Goal: Communication & Community: Share content

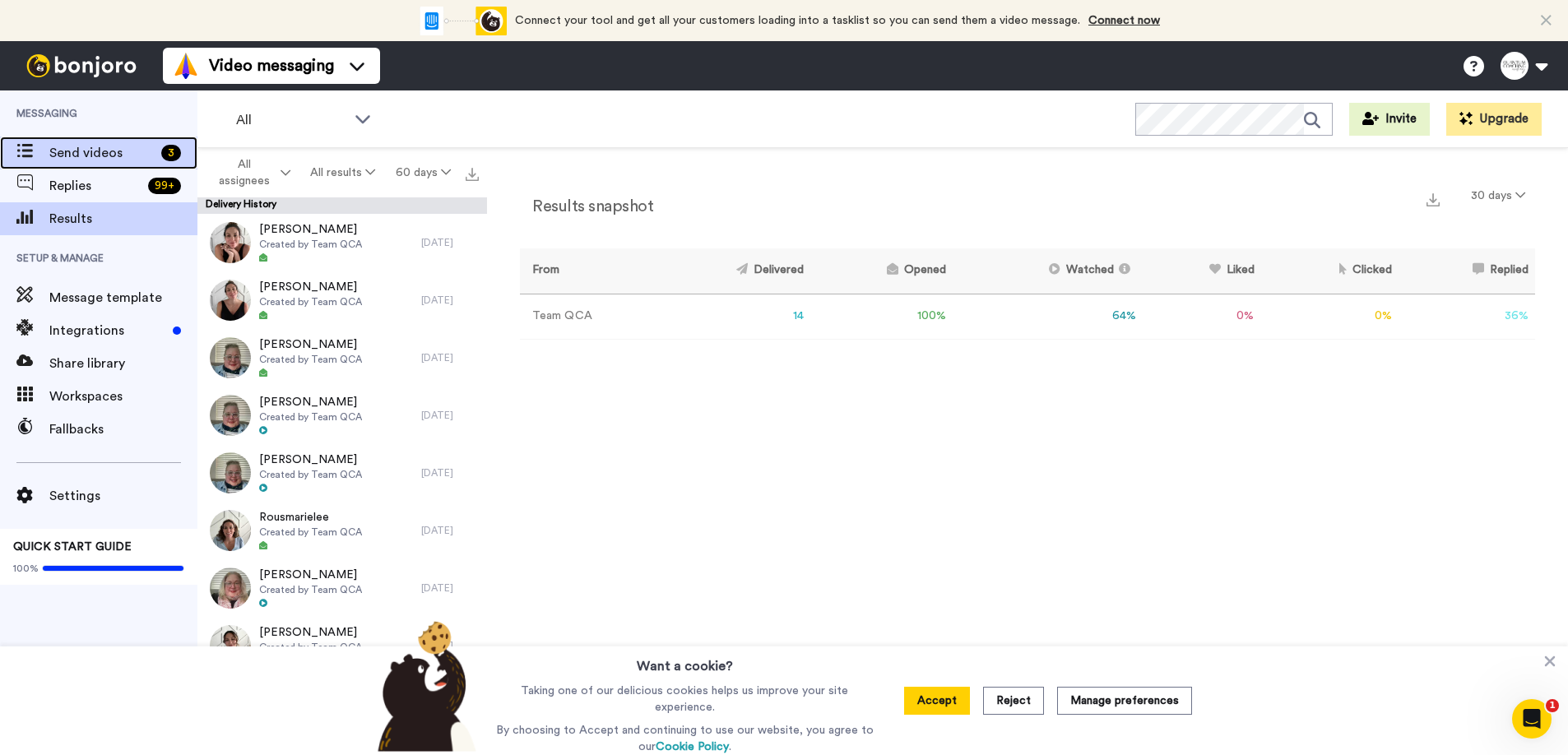
click at [67, 153] on span "Send videos" at bounding box center [102, 153] width 105 height 19
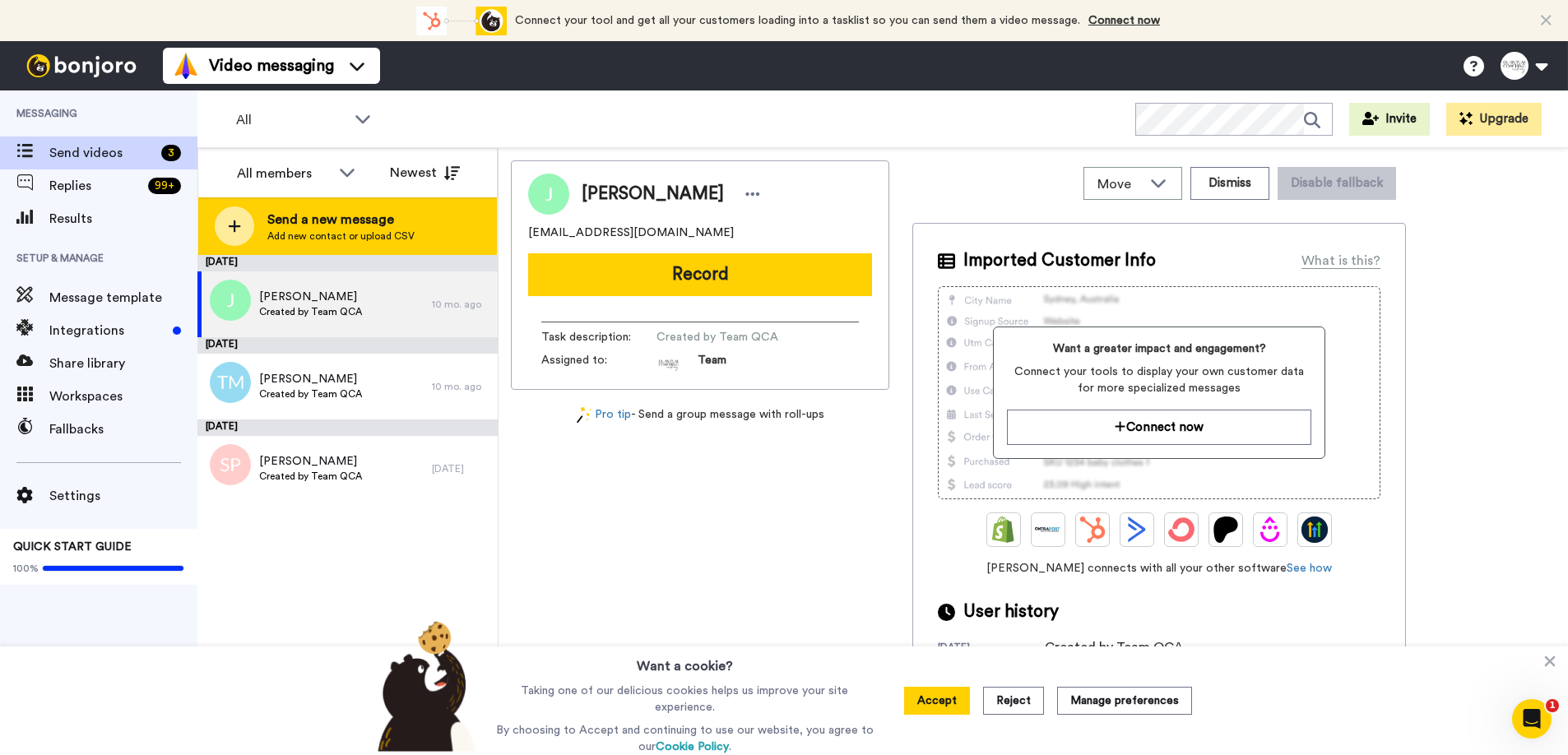
click at [238, 232] on icon at bounding box center [234, 226] width 13 height 15
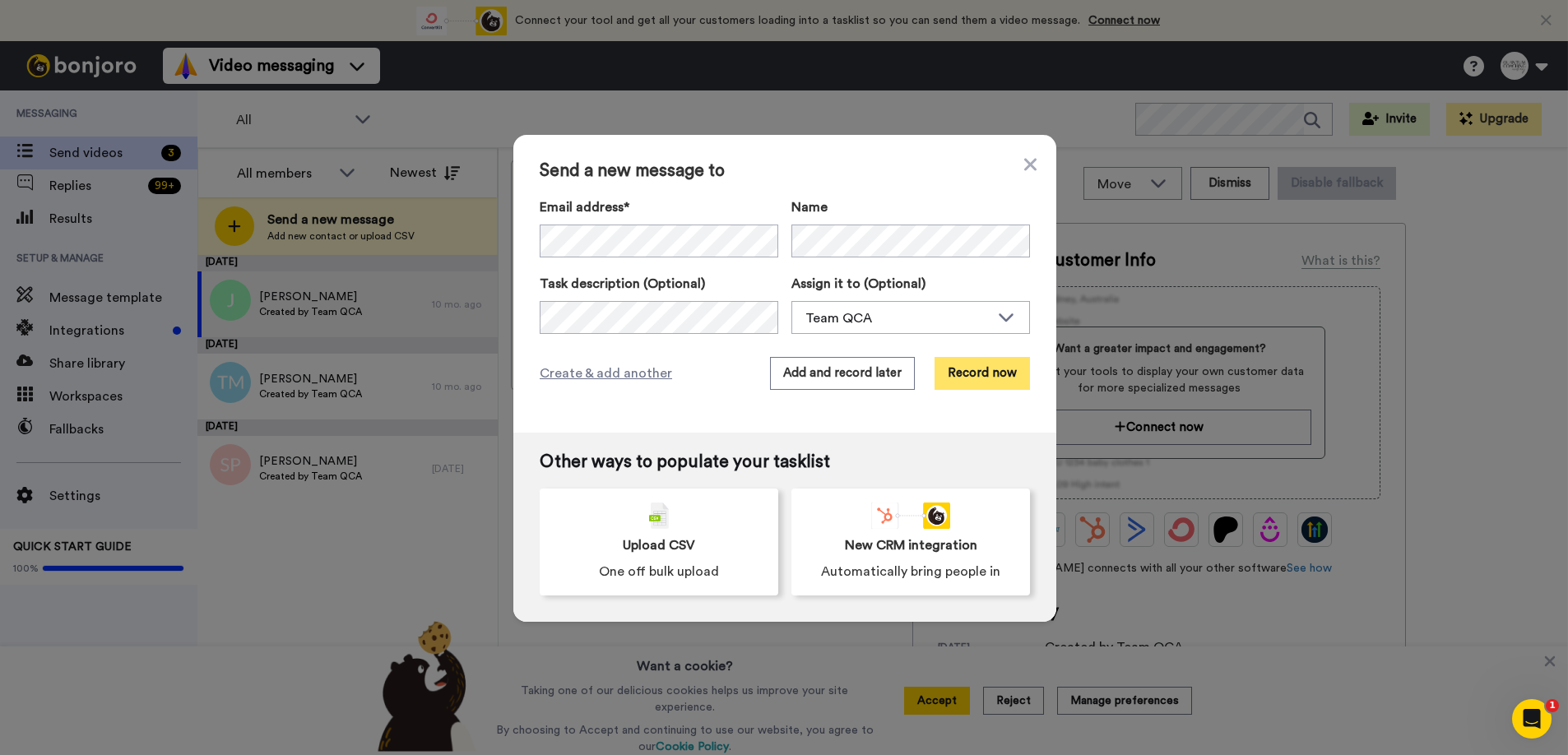
click at [983, 370] on button "Record now" at bounding box center [982, 373] width 96 height 33
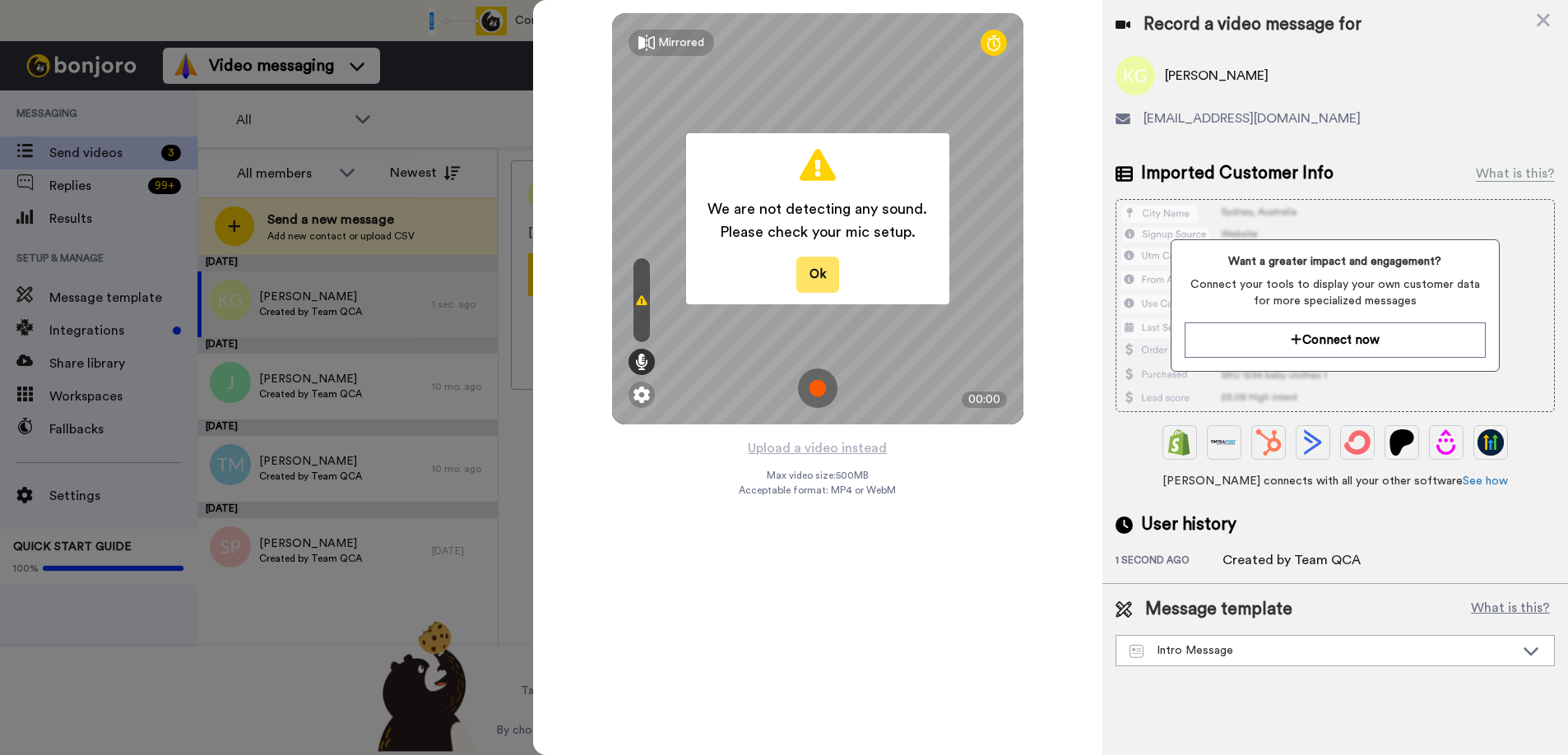
click at [834, 283] on button "Ok" at bounding box center [817, 274] width 43 height 35
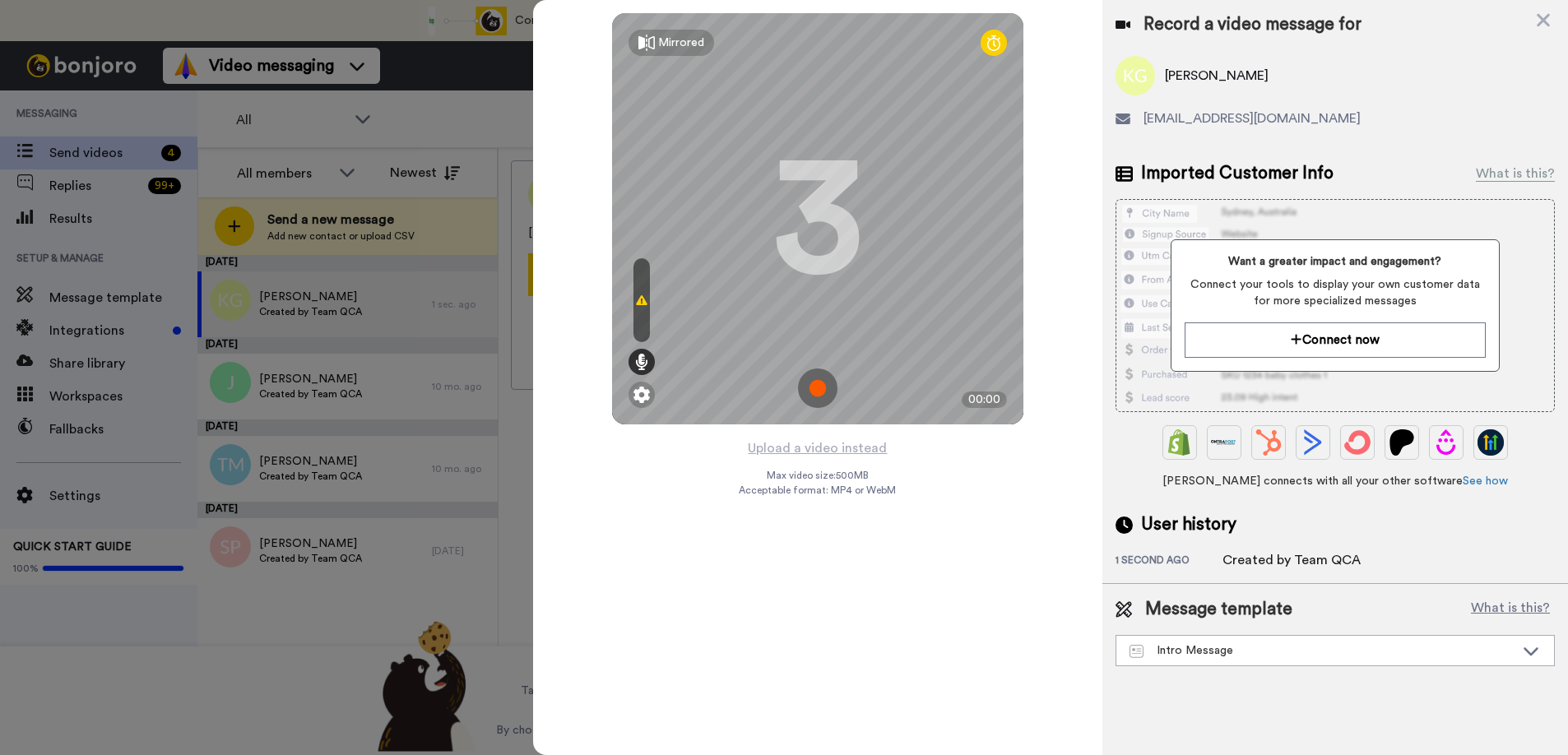
click at [640, 313] on div at bounding box center [642, 300] width 17 height 83
click at [648, 365] on icon at bounding box center [642, 362] width 13 height 17
click at [642, 362] on icon at bounding box center [642, 362] width 13 height 17
click at [634, 307] on div at bounding box center [642, 300] width 17 height 83
click at [637, 304] on icon at bounding box center [642, 300] width 11 height 13
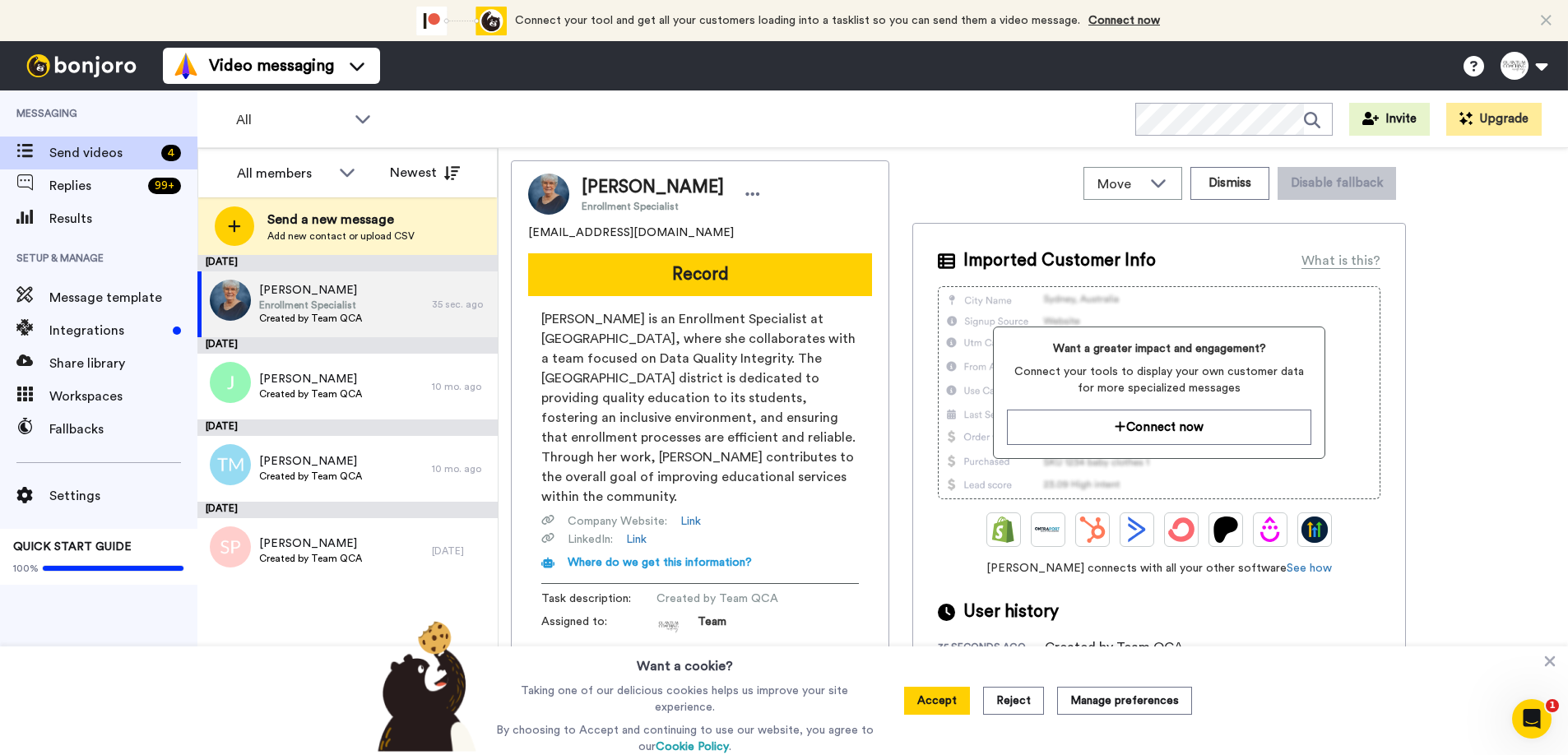
click at [690, 273] on button "Record" at bounding box center [700, 274] width 344 height 43
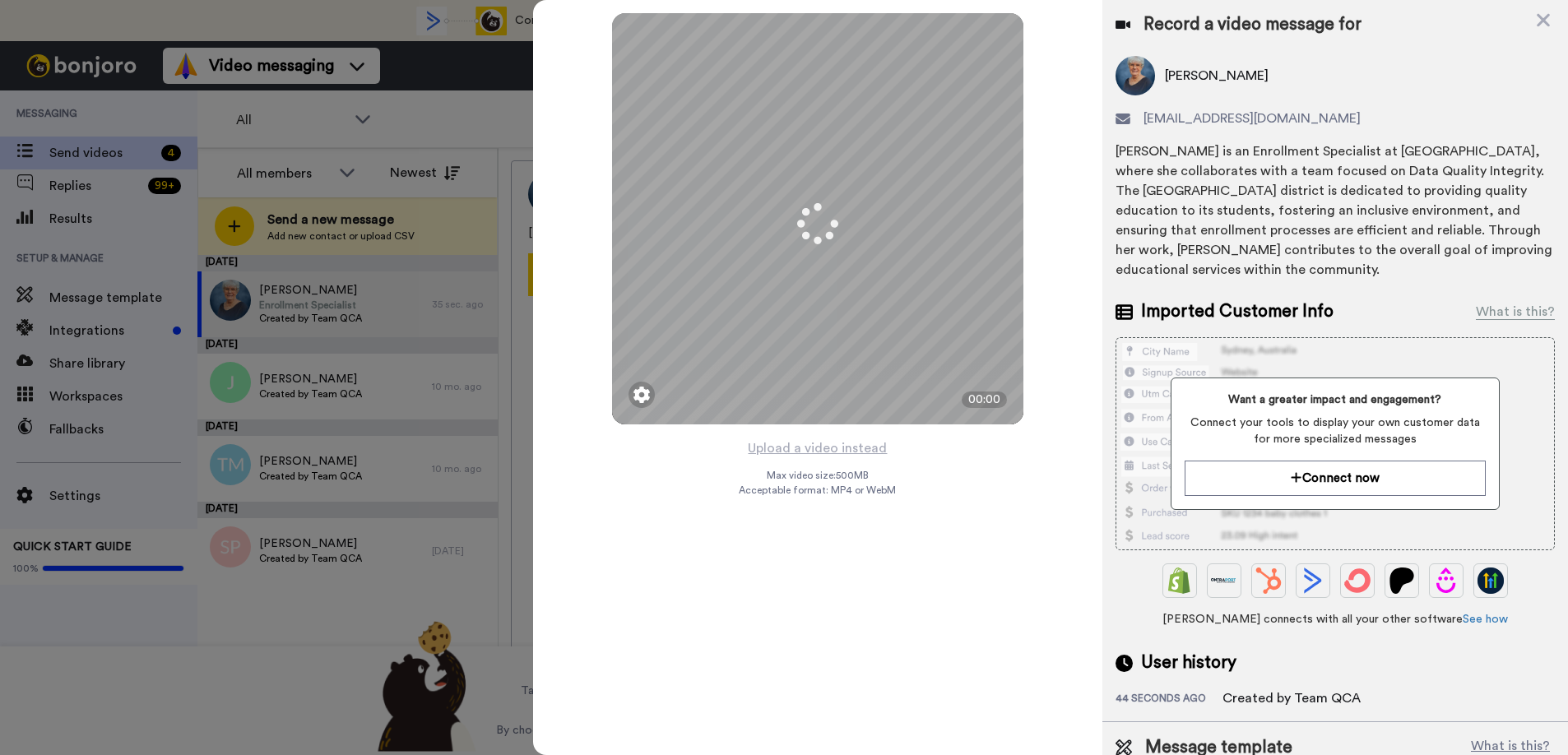
click at [1126, 72] on img at bounding box center [1135, 76] width 40 height 40
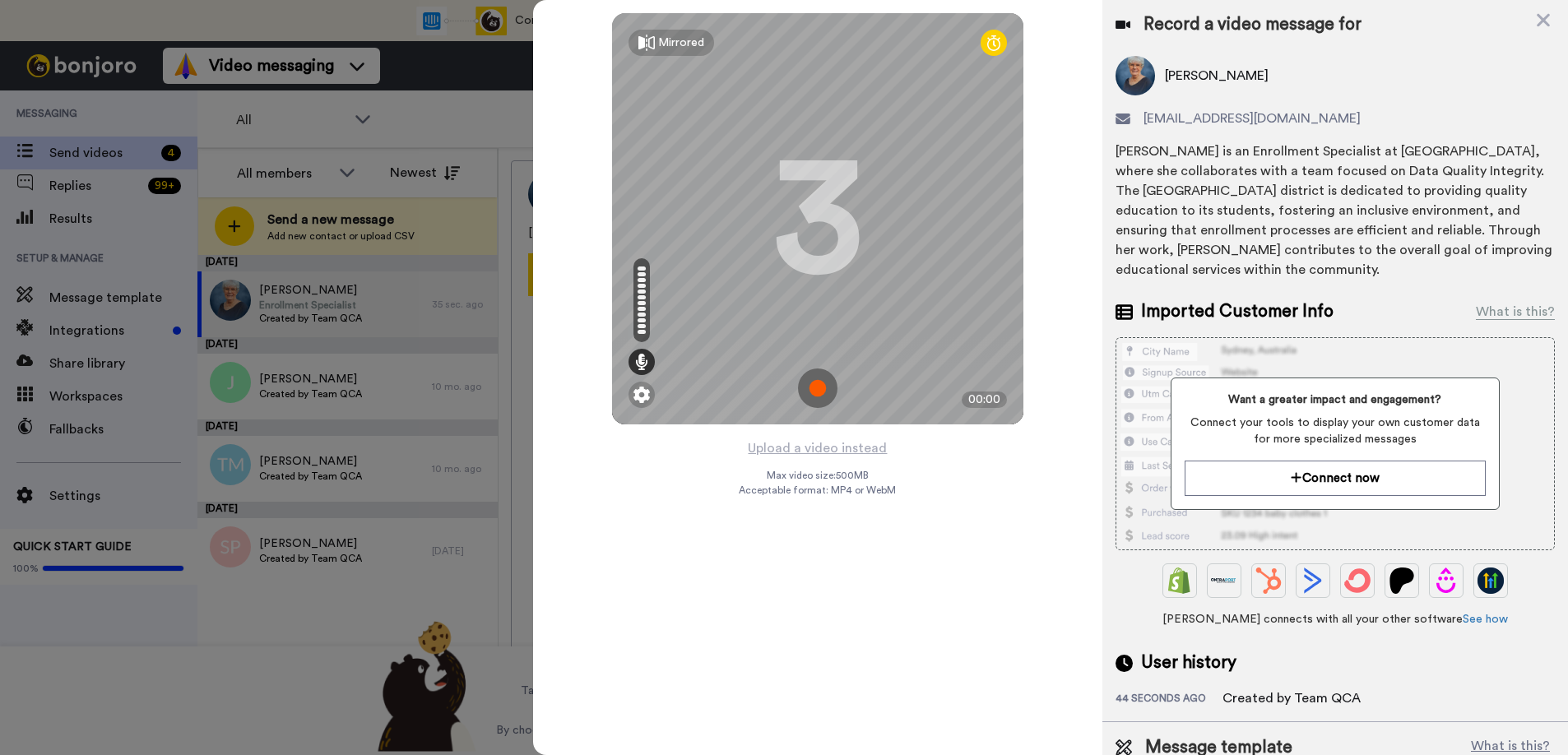
click at [1139, 78] on img at bounding box center [1135, 76] width 40 height 40
click at [1354, 266] on div "Kay Groves is an Enrollment Specialist at Metropolitan Nashville Public Schools…" at bounding box center [1335, 210] width 439 height 138
click at [1543, 17] on icon at bounding box center [1543, 19] width 17 height 20
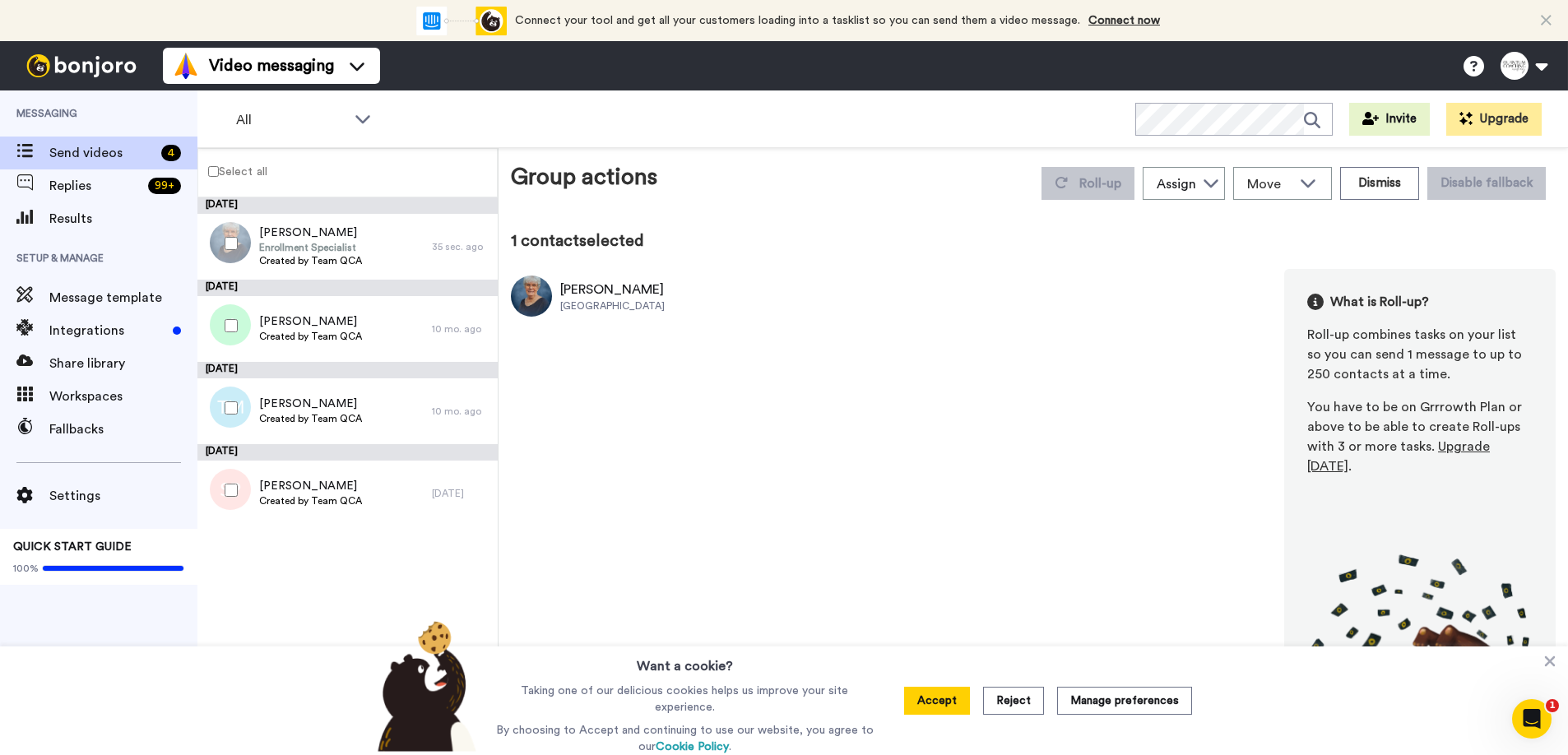
click at [664, 301] on div "Metropolitan Nashville Public Schools" at bounding box center [612, 306] width 105 height 13
click at [1356, 183] on button "Dismiss" at bounding box center [1380, 183] width 79 height 33
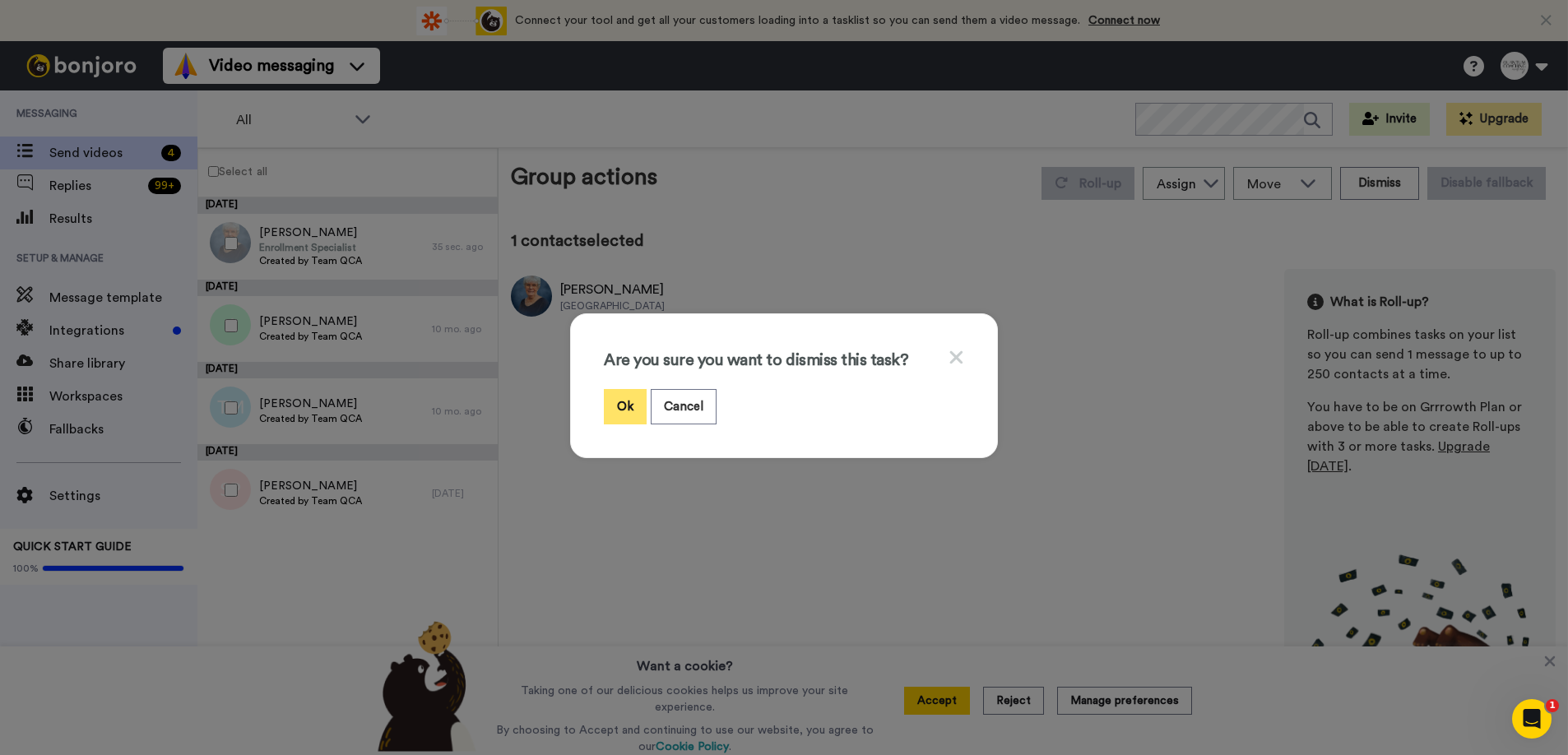
click at [618, 407] on button "Ok" at bounding box center [625, 407] width 43 height 35
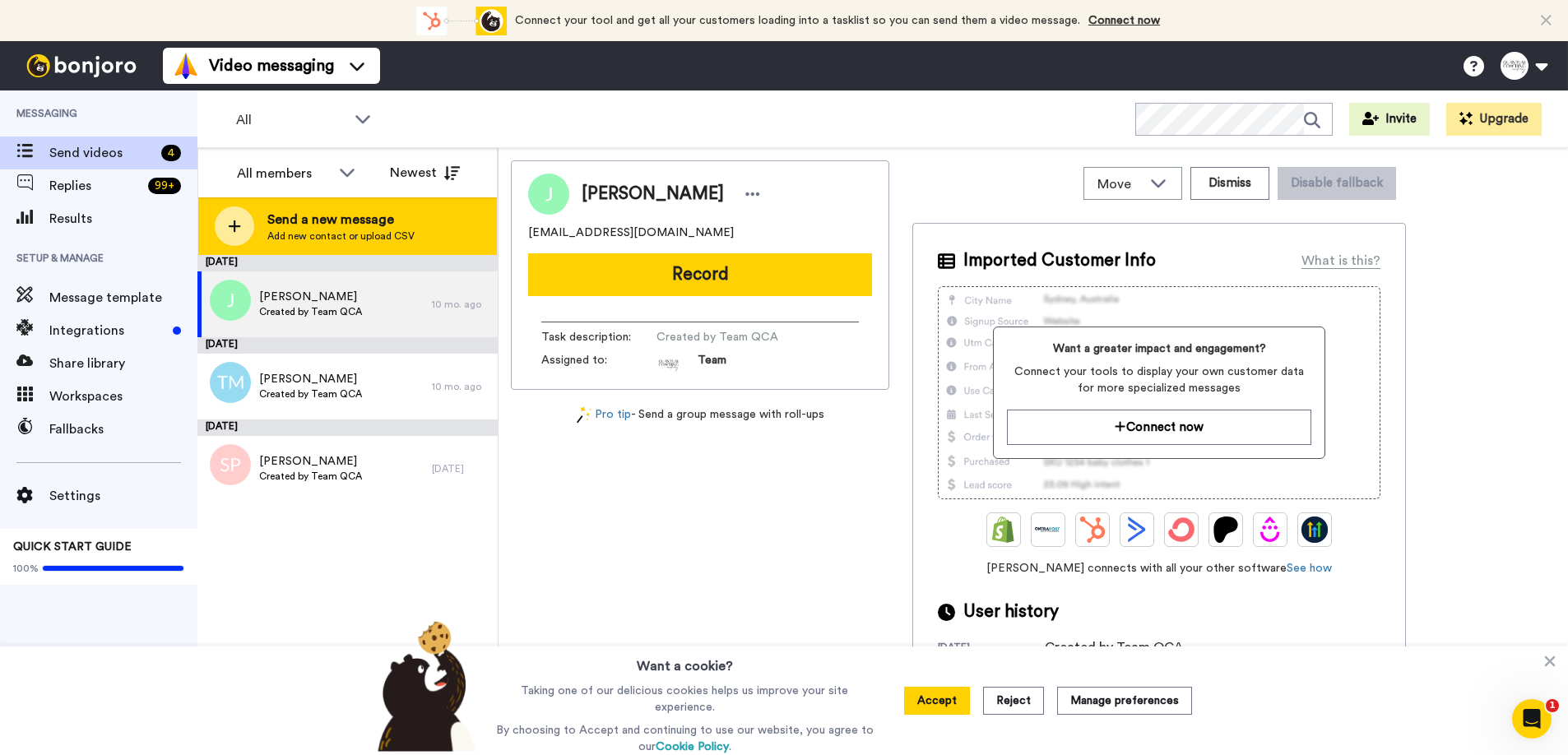
click at [238, 216] on div at bounding box center [234, 226] width 40 height 40
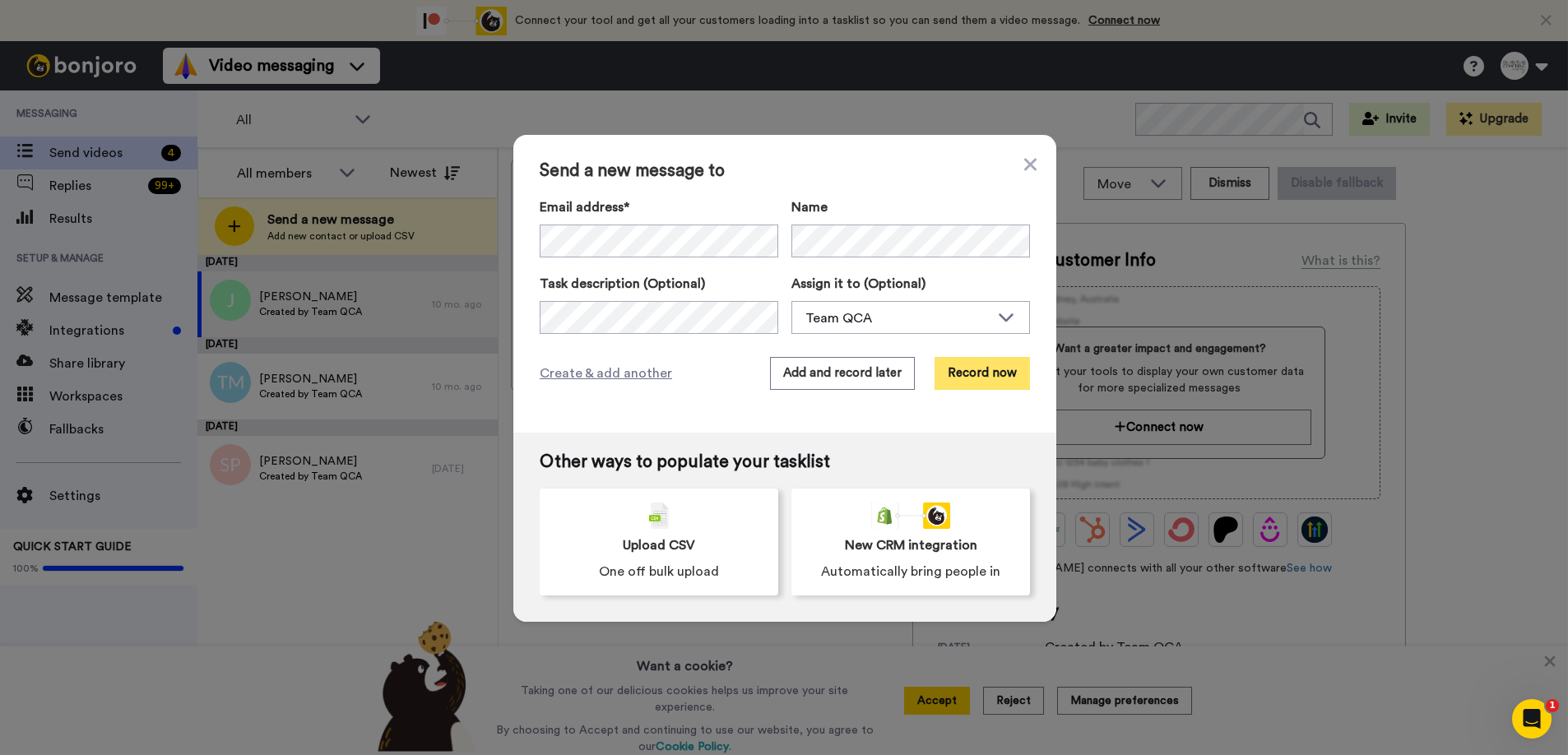
click at [963, 361] on button "Record now" at bounding box center [982, 373] width 96 height 33
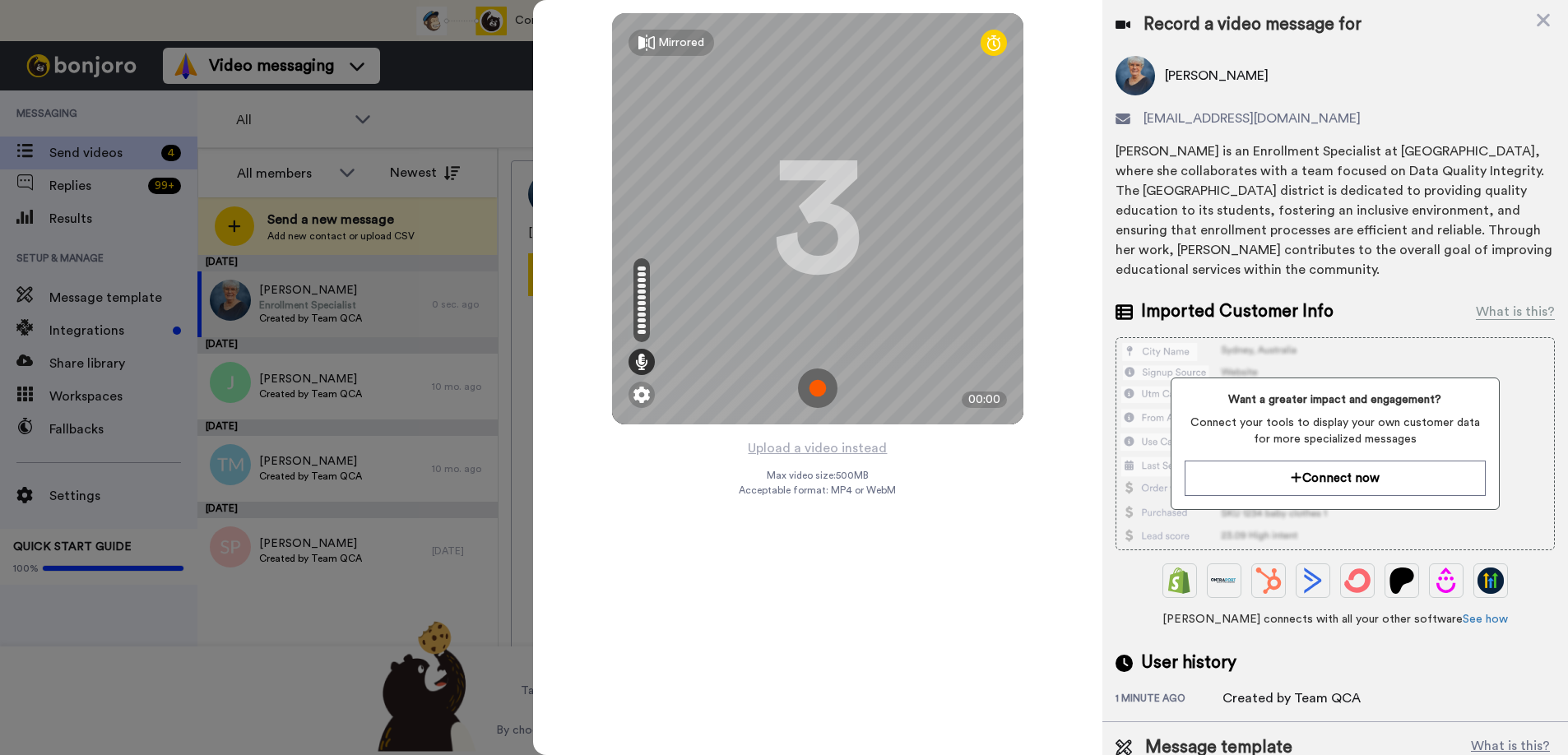
click at [821, 388] on img at bounding box center [817, 388] width 40 height 40
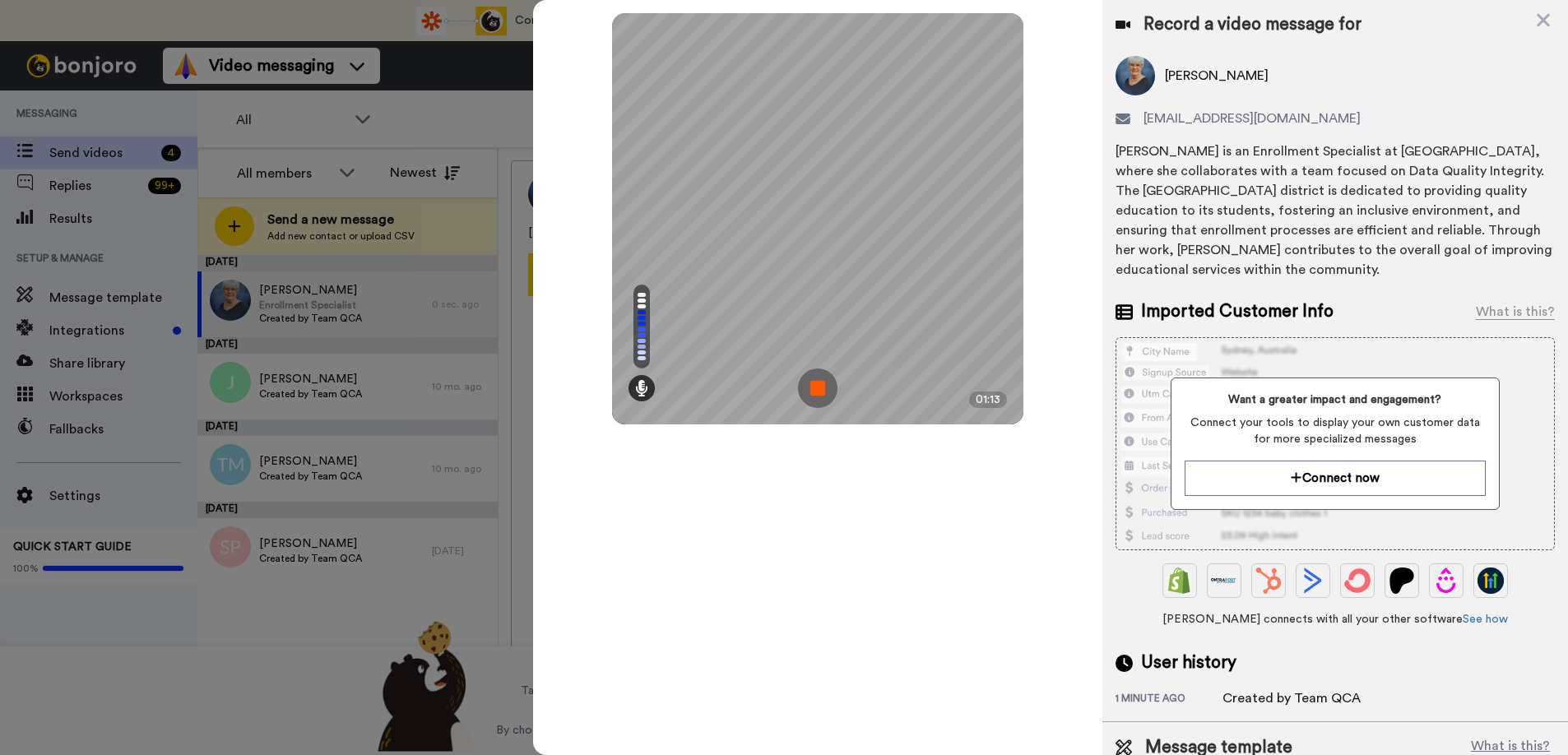
click at [814, 385] on img at bounding box center [817, 388] width 40 height 40
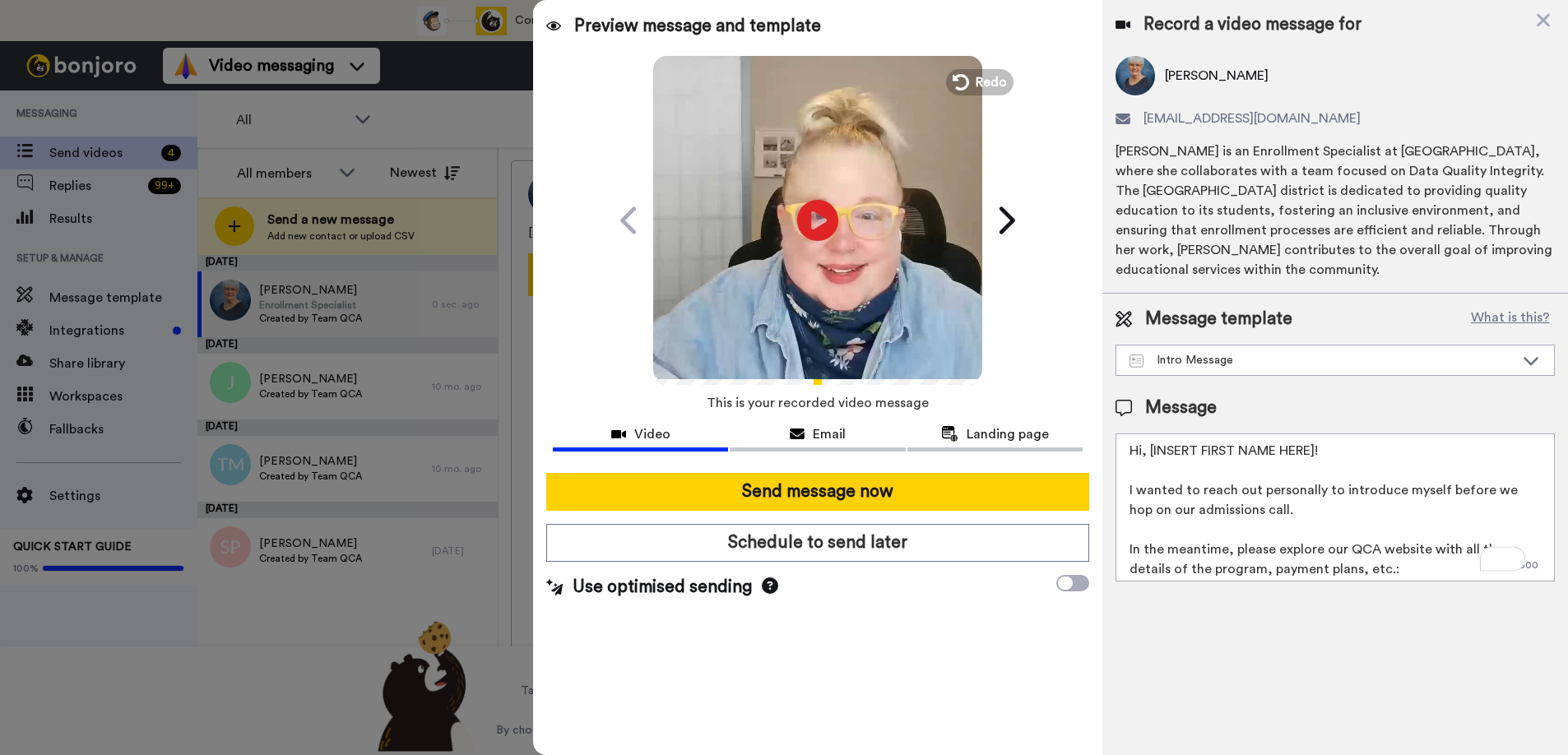
drag, startPoint x: 1319, startPoint y: 450, endPoint x: 1146, endPoint y: 457, distance: 173.1
click at [1149, 454] on textarea "Hi, [INSERT FIRST NAME HERE]! I wanted to reach out personally to introduce mys…" at bounding box center [1335, 507] width 439 height 148
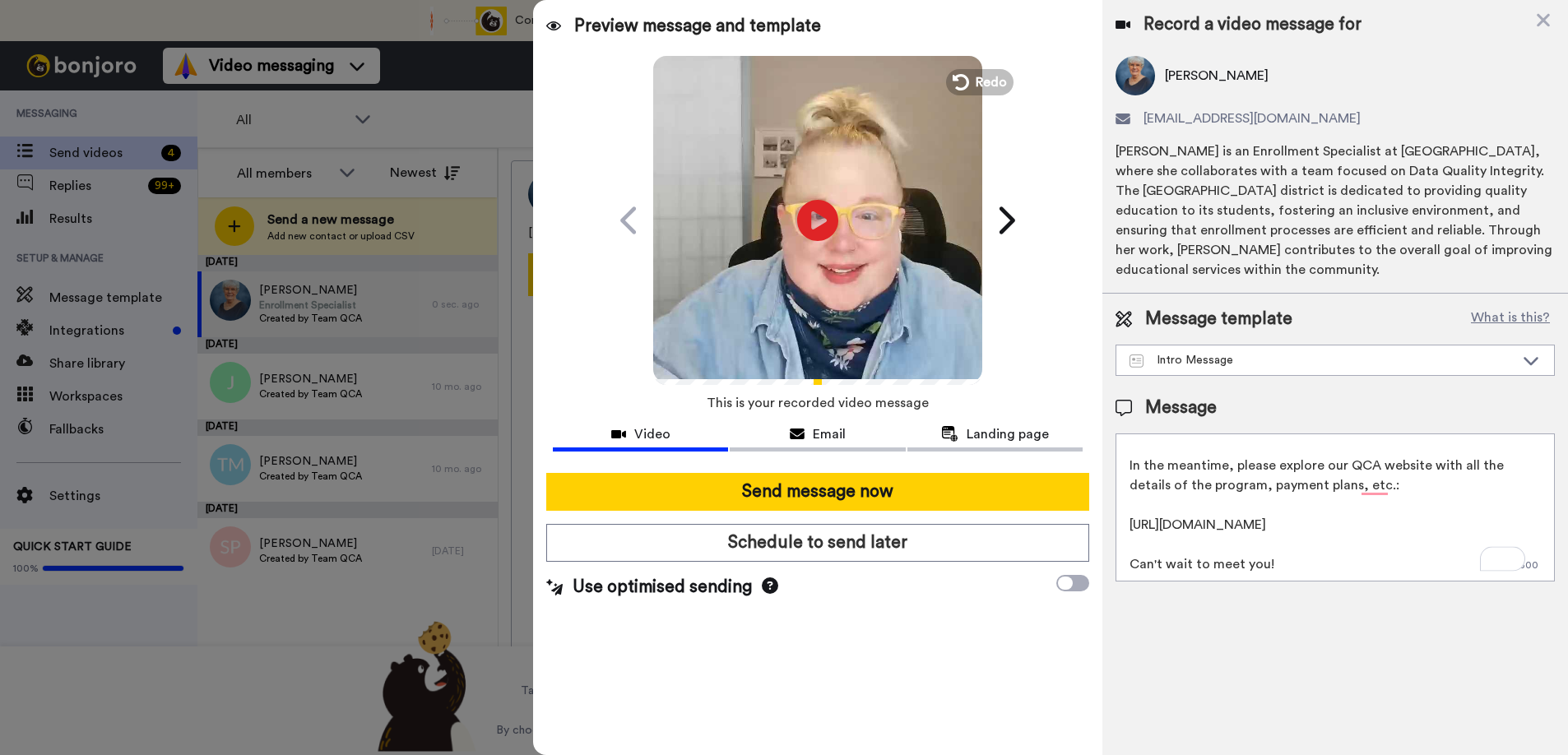
click at [1261, 570] on textarea "Hi, Kay! I wanted to reach out personally to introduce myself before we hop on …" at bounding box center [1335, 507] width 439 height 148
click at [1332, 562] on textarea "Hi, Kay! I wanted to reach out personally to introduce myself before we hop on …" at bounding box center [1335, 507] width 439 height 148
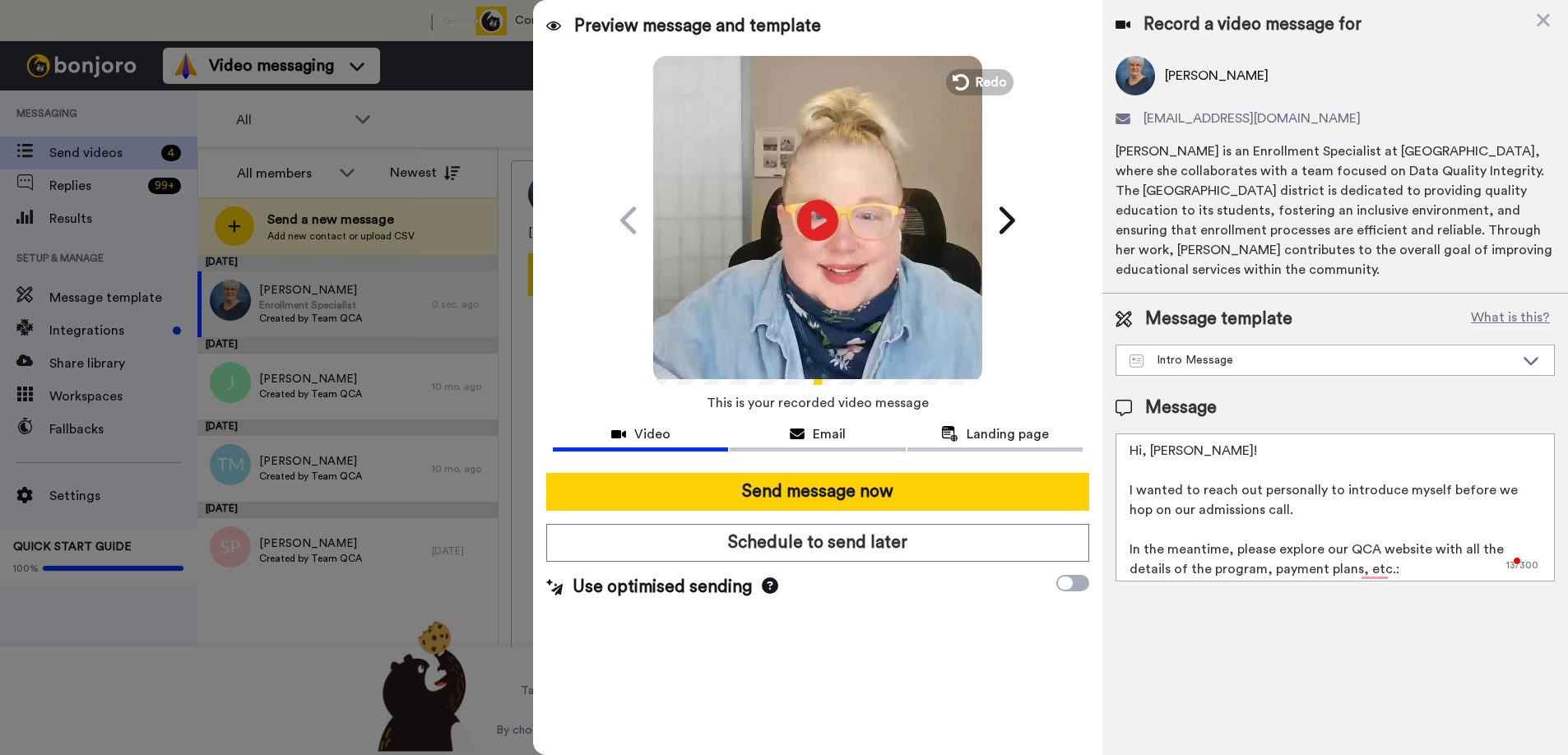
scroll to position [4, 0]
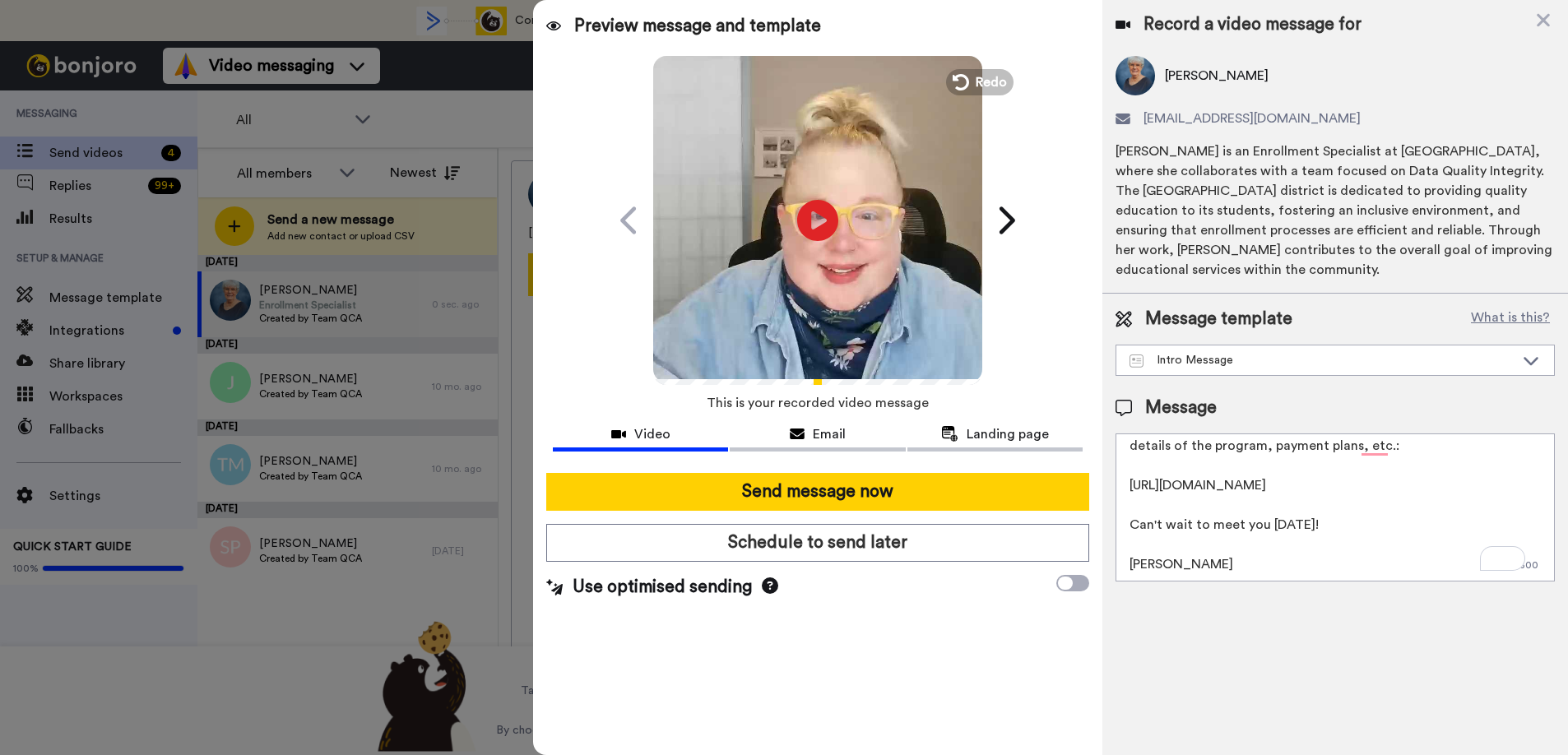
type textarea "Hi, Kay! I wanted to reach out personally to introduce myself before we hop on …"
click at [762, 585] on icon at bounding box center [770, 585] width 17 height 17
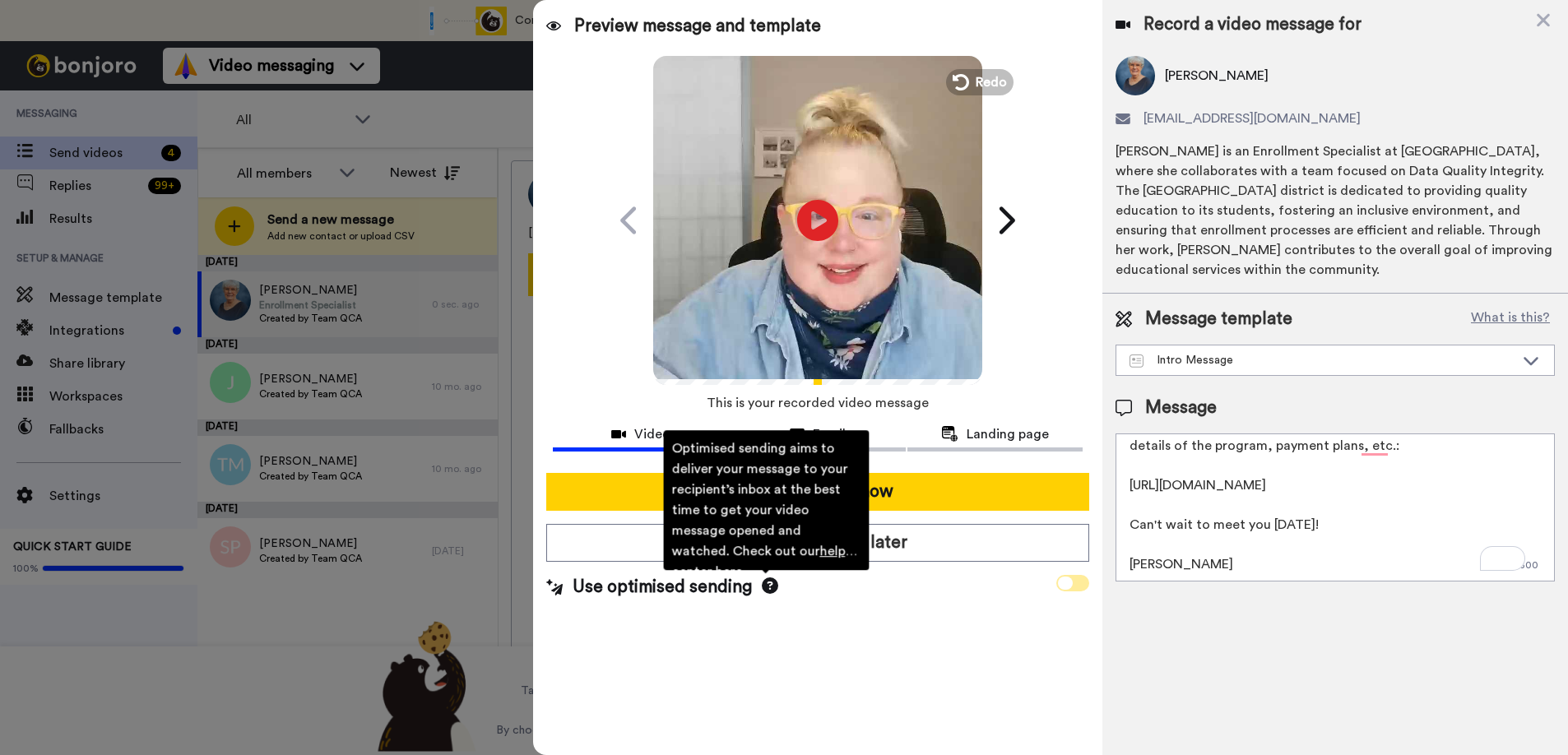
click at [1082, 589] on span at bounding box center [1072, 583] width 33 height 17
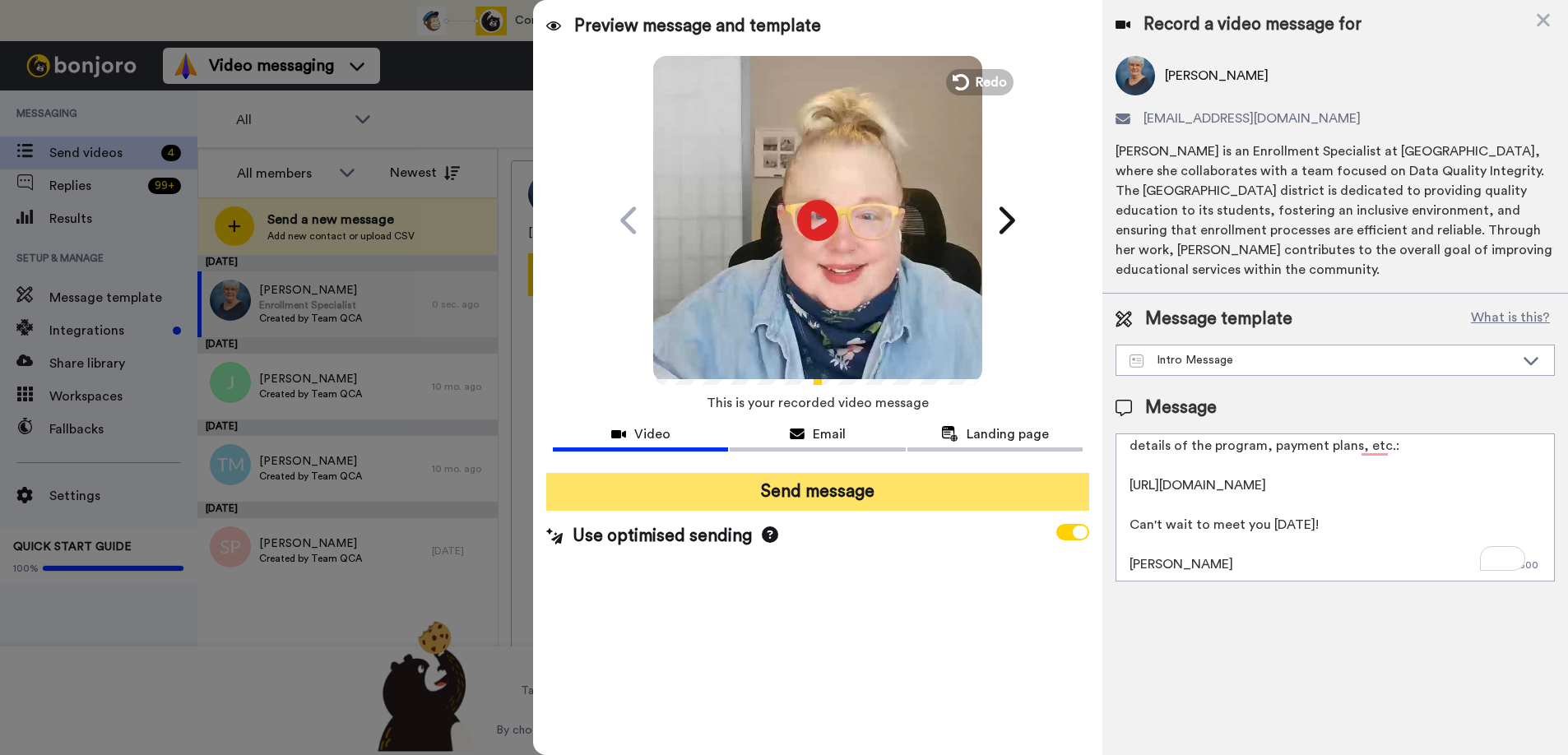
click at [873, 495] on button "Send message" at bounding box center [818, 491] width 543 height 38
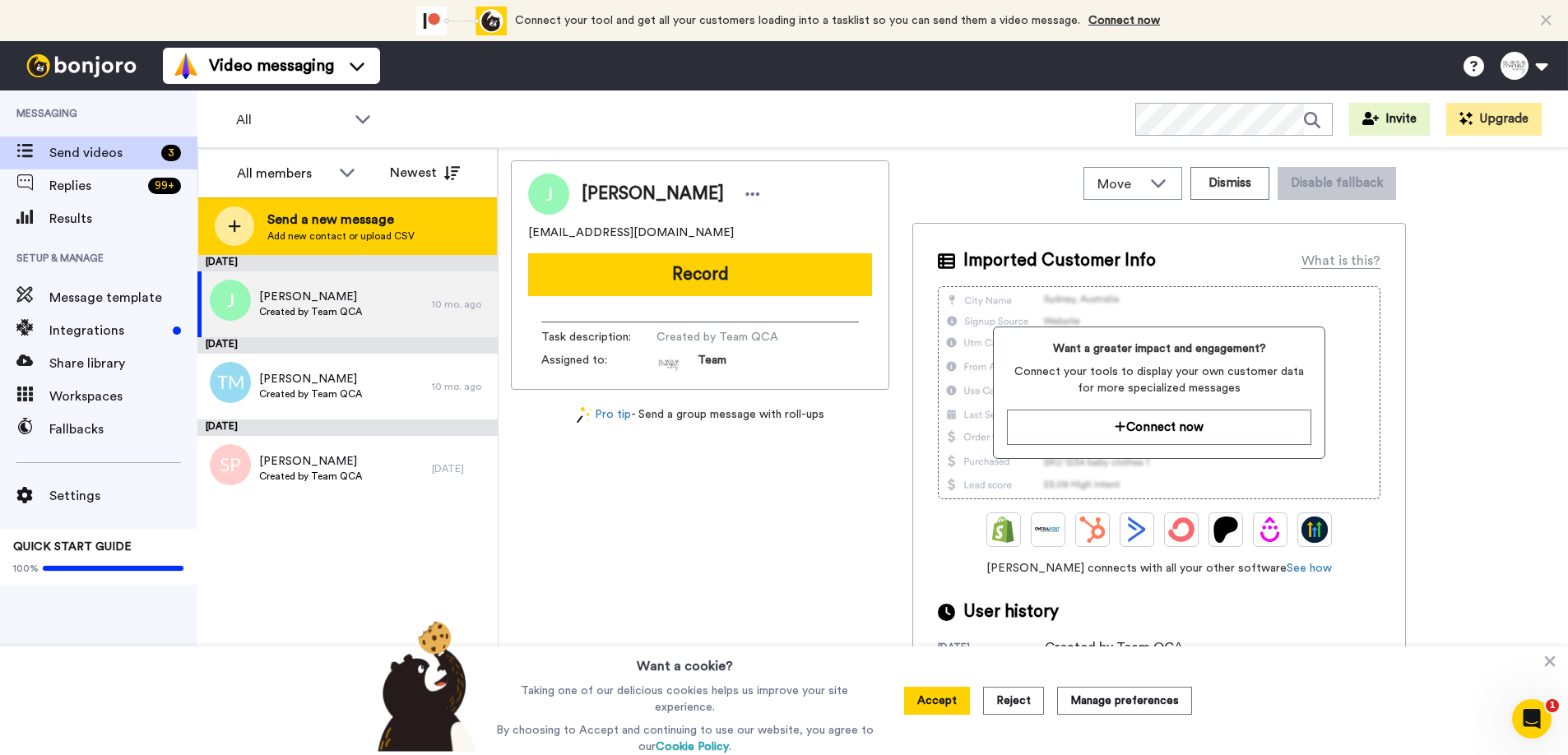
click at [229, 222] on icon at bounding box center [234, 226] width 13 height 15
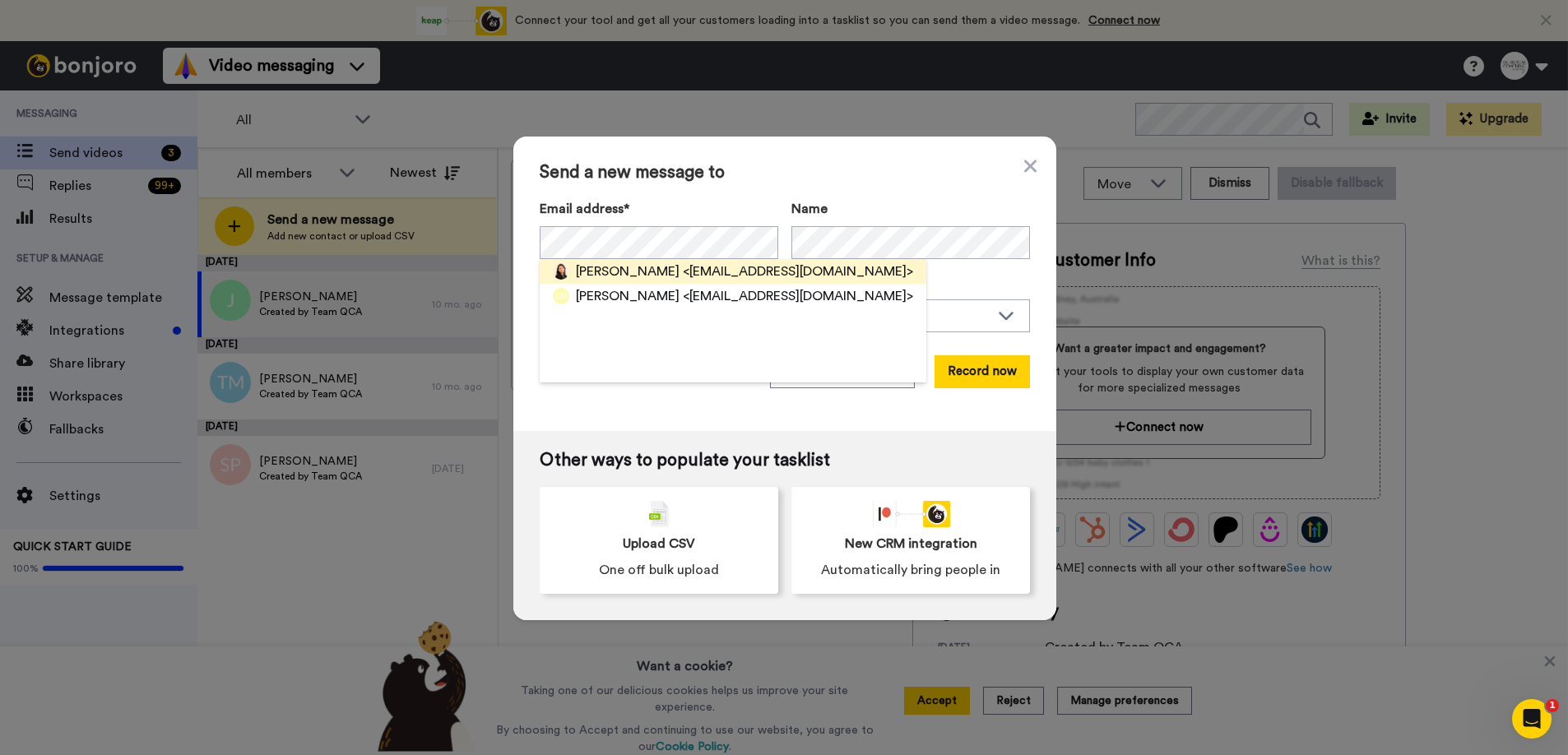
click at [683, 271] on span "<[EMAIL_ADDRESS][DOMAIN_NAME]>" at bounding box center [798, 272] width 230 height 19
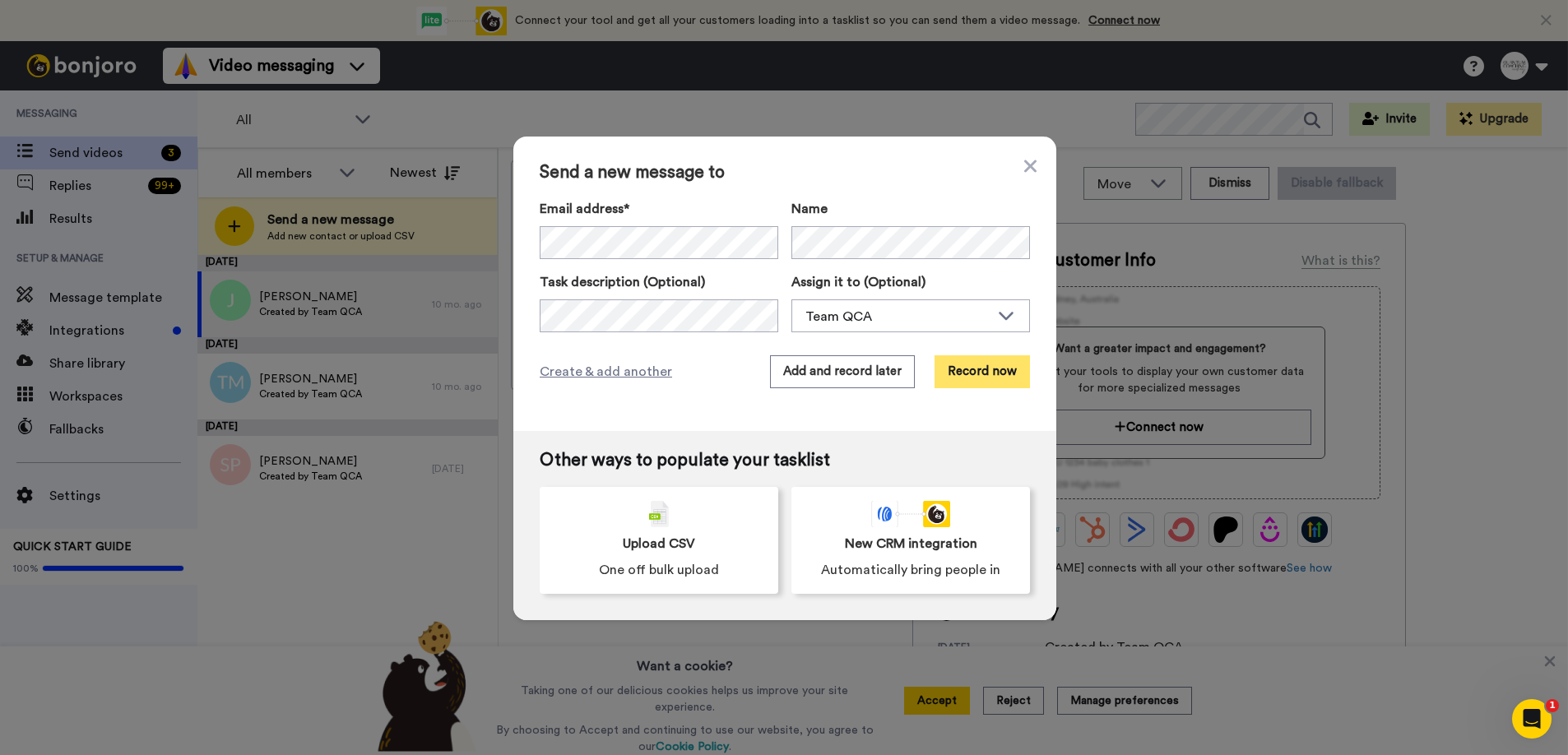
click at [970, 372] on button "Record now" at bounding box center [982, 371] width 96 height 33
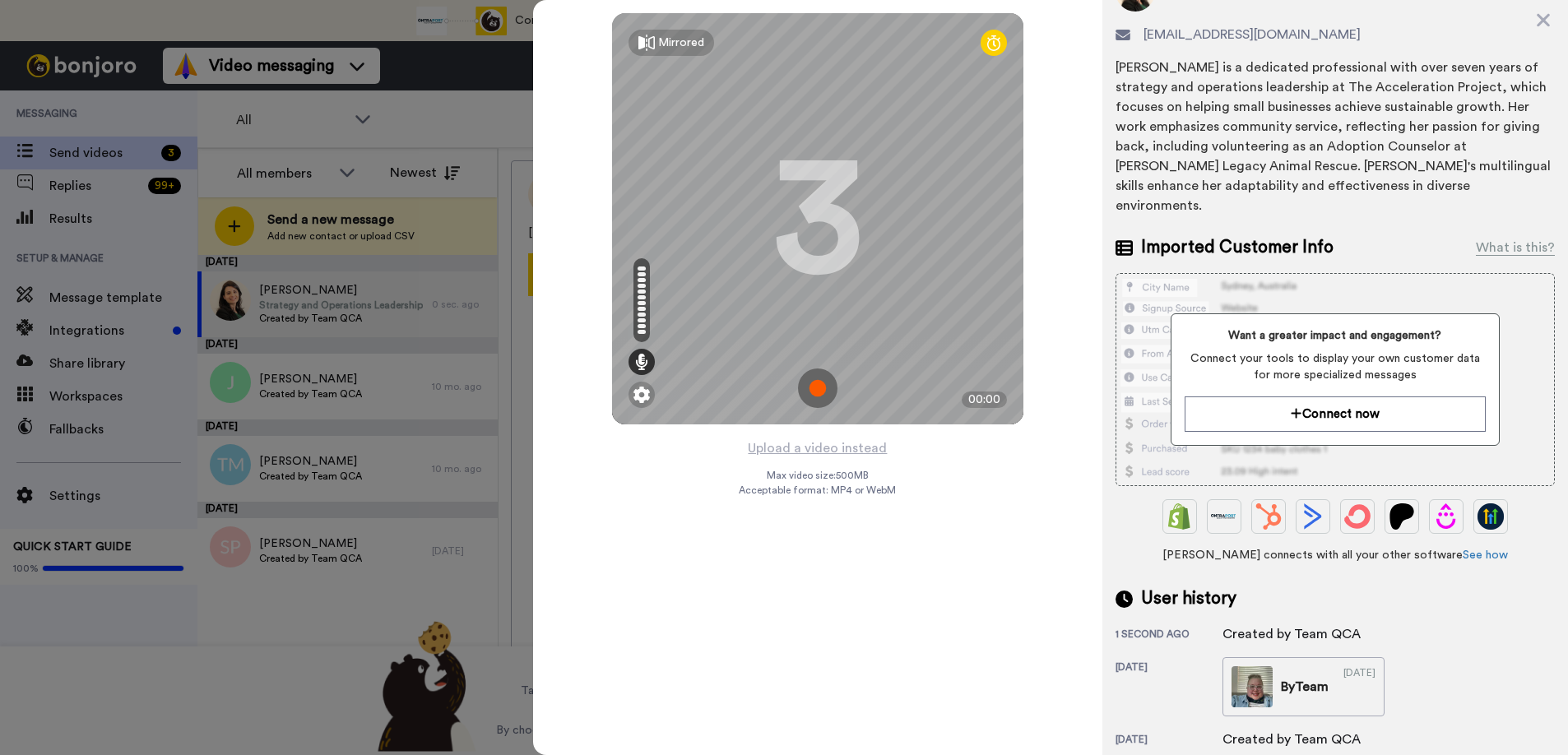
scroll to position [168, 0]
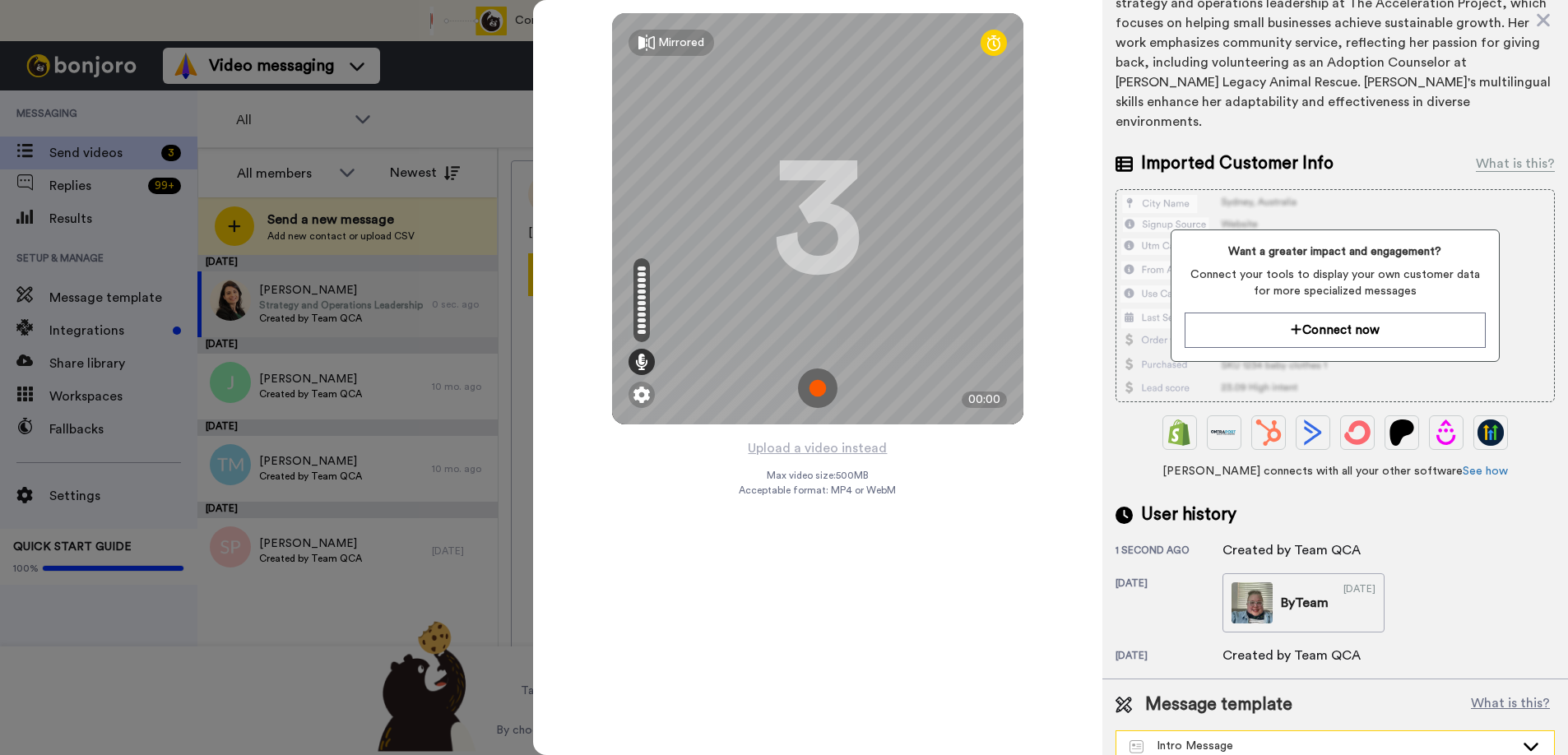
click at [1232, 738] on div "Intro Message" at bounding box center [1322, 746] width 385 height 17
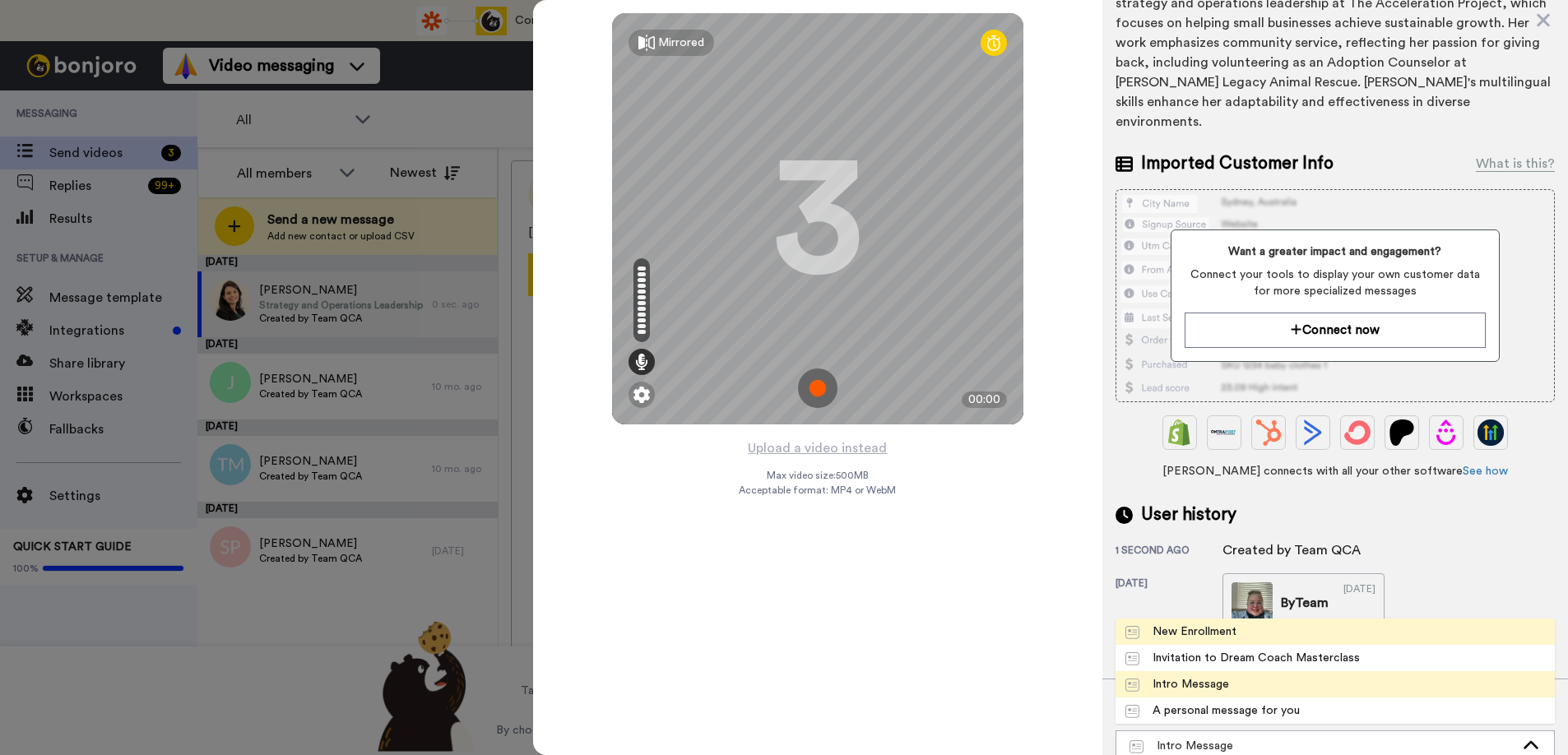
click at [1245, 624] on span "New Enrollment" at bounding box center [1180, 632] width 131 height 17
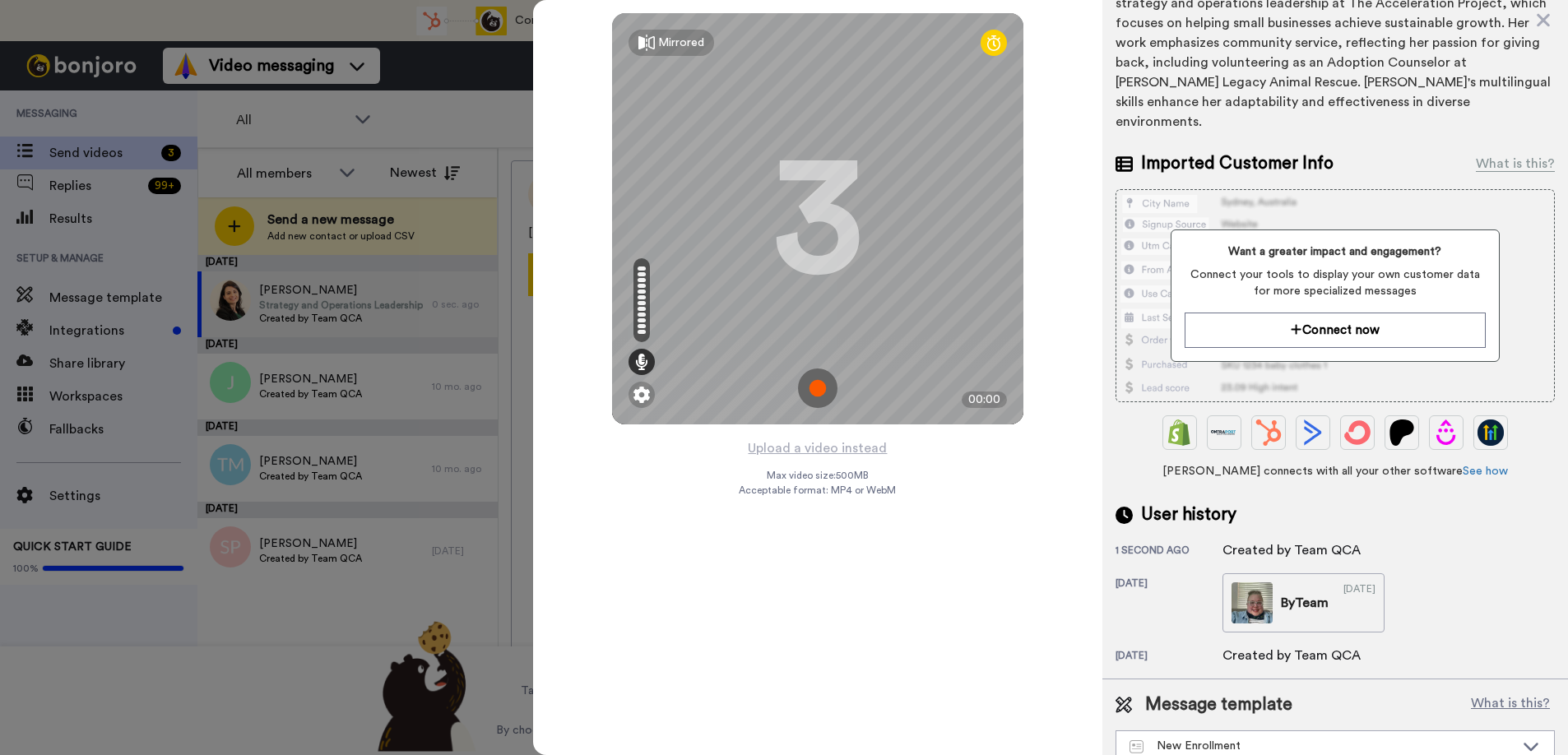
click at [823, 388] on img at bounding box center [817, 388] width 40 height 40
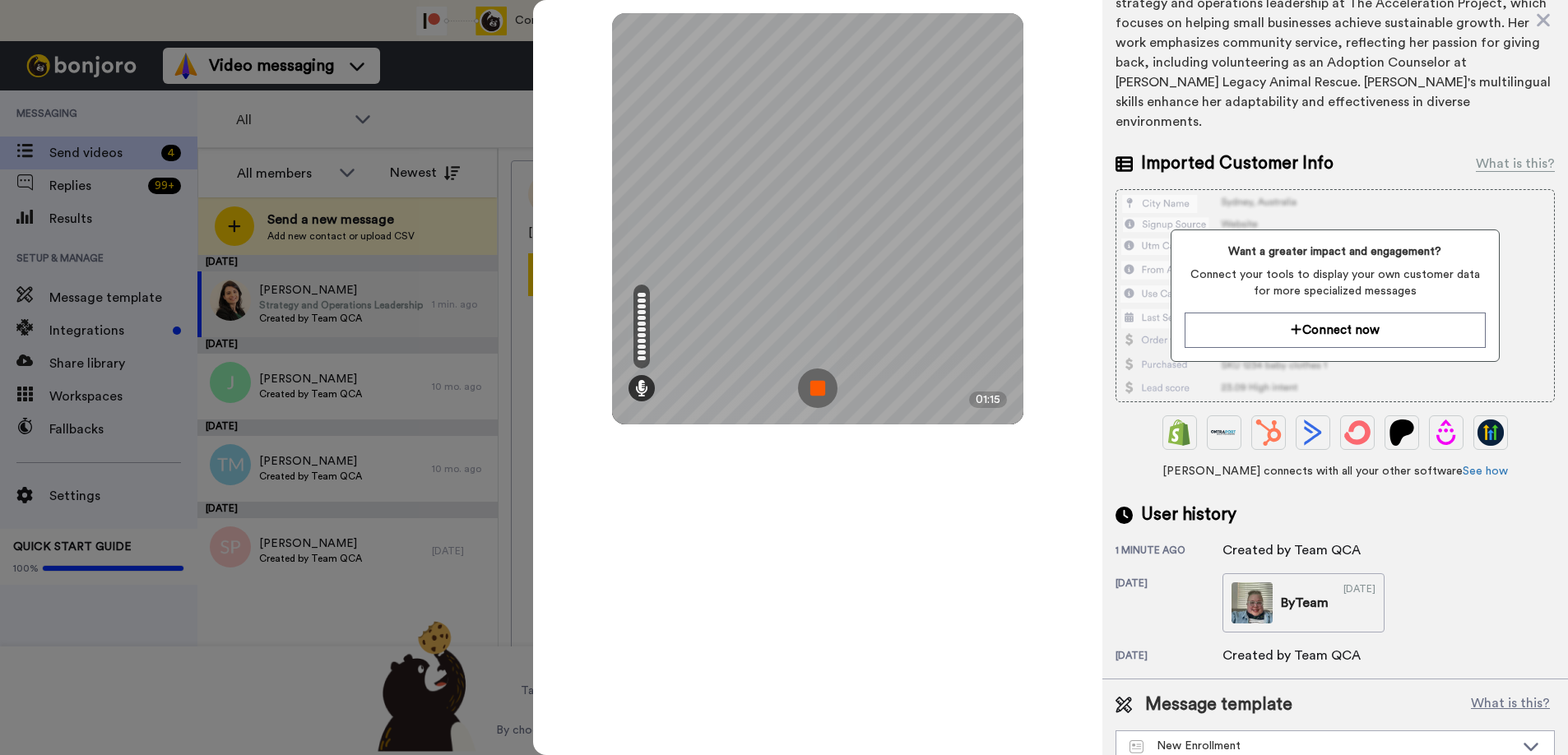
click at [825, 381] on img at bounding box center [817, 388] width 40 height 40
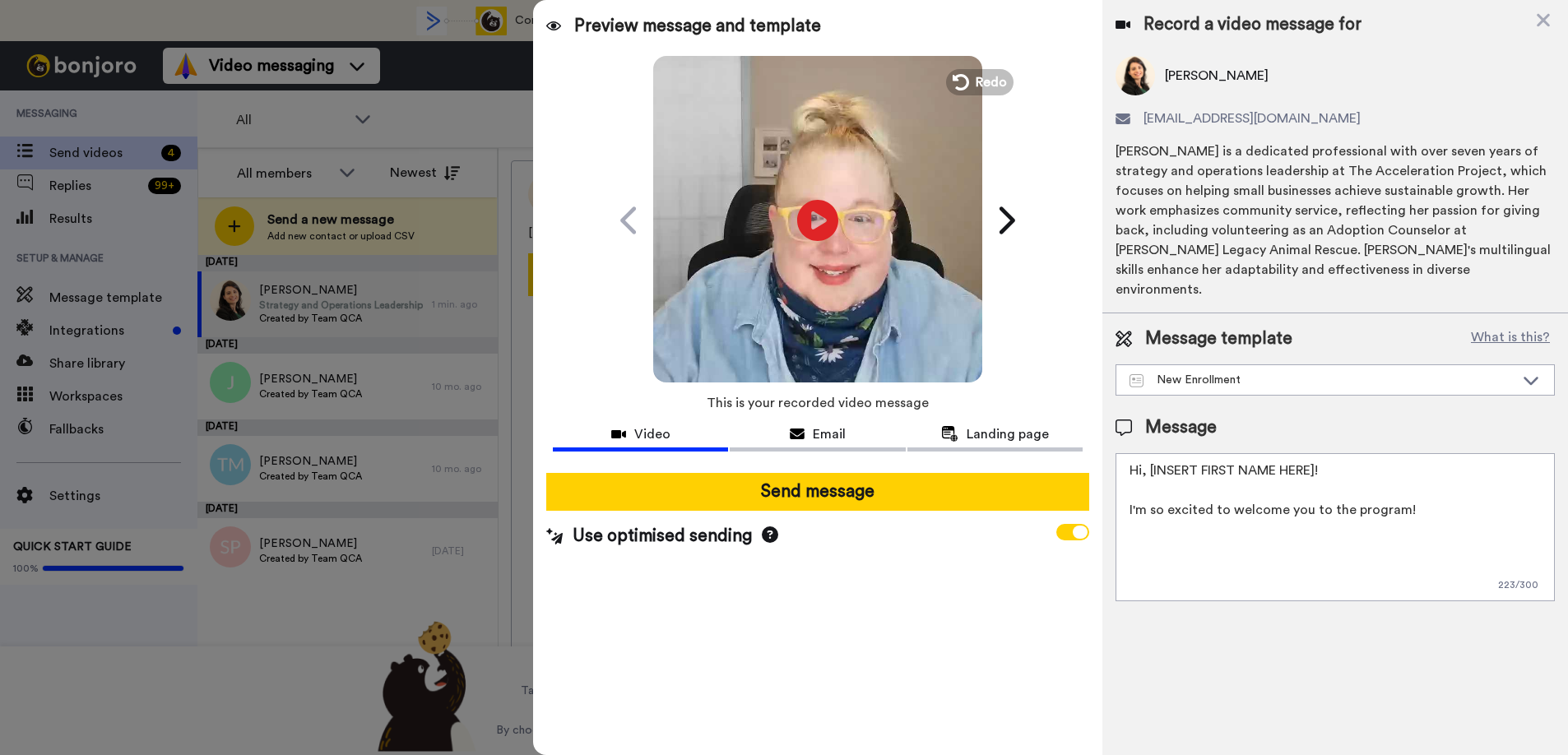
scroll to position [0, 0]
drag, startPoint x: 1319, startPoint y: 452, endPoint x: 1150, endPoint y: 446, distance: 169.1
click at [1150, 454] on textarea "Hi, [INSERT FIRST NAME HERE]! I'm so excited to welcome you to the program!" at bounding box center [1335, 527] width 439 height 148
click at [1442, 491] on textarea "Hi, Alana! I'm so excited to welcome you to the program!" at bounding box center [1335, 527] width 439 height 148
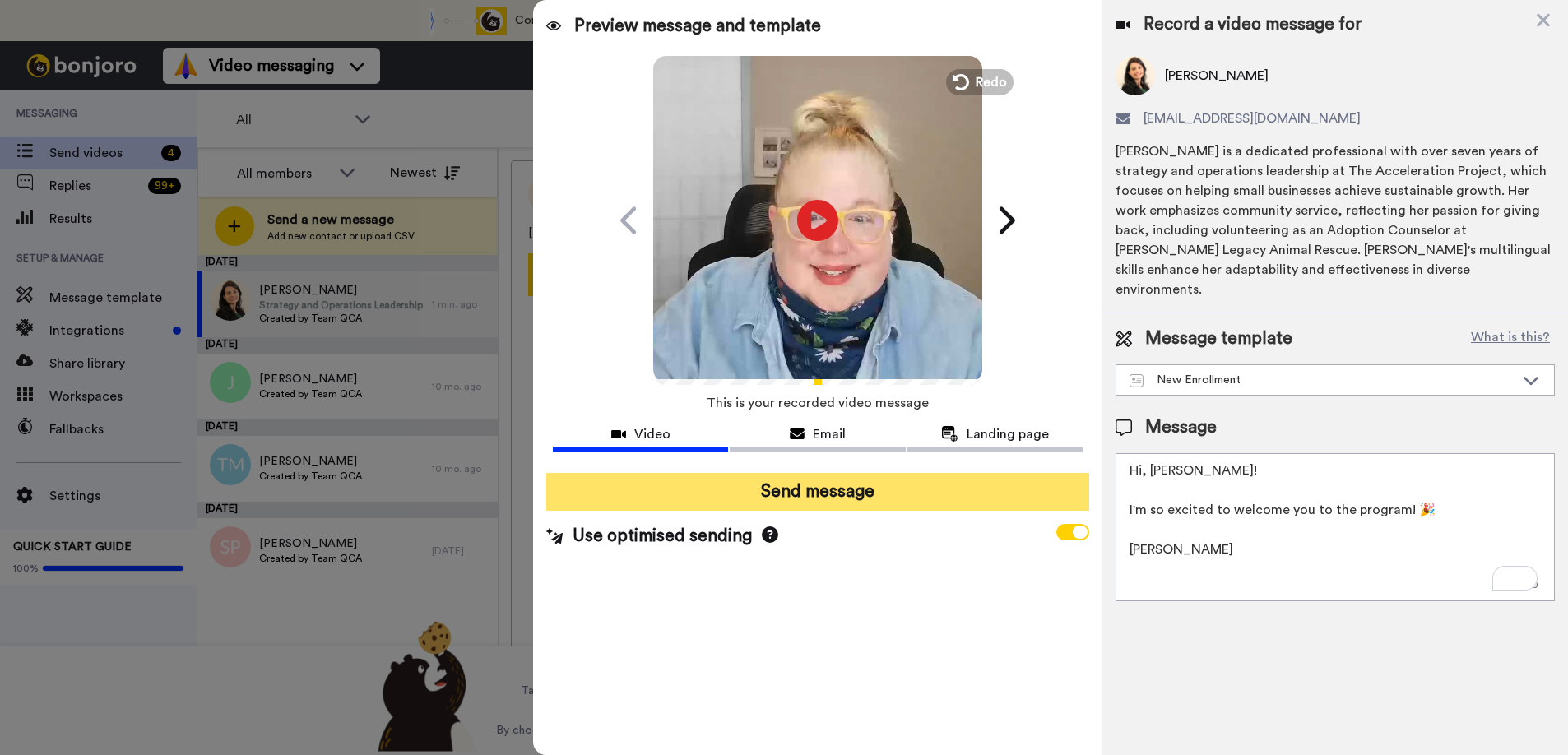
type textarea "Hi, Alana! I'm so excited to welcome you to the program! 🎉 Jenna"
click at [886, 483] on button "Send message" at bounding box center [818, 491] width 543 height 38
